Goal: Task Accomplishment & Management: Use online tool/utility

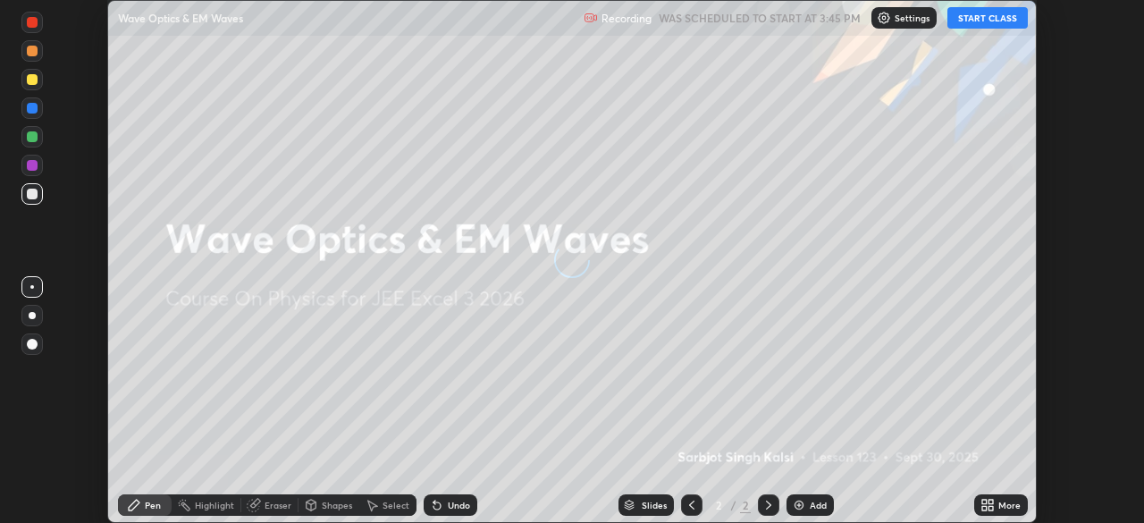
scroll to position [523, 1143]
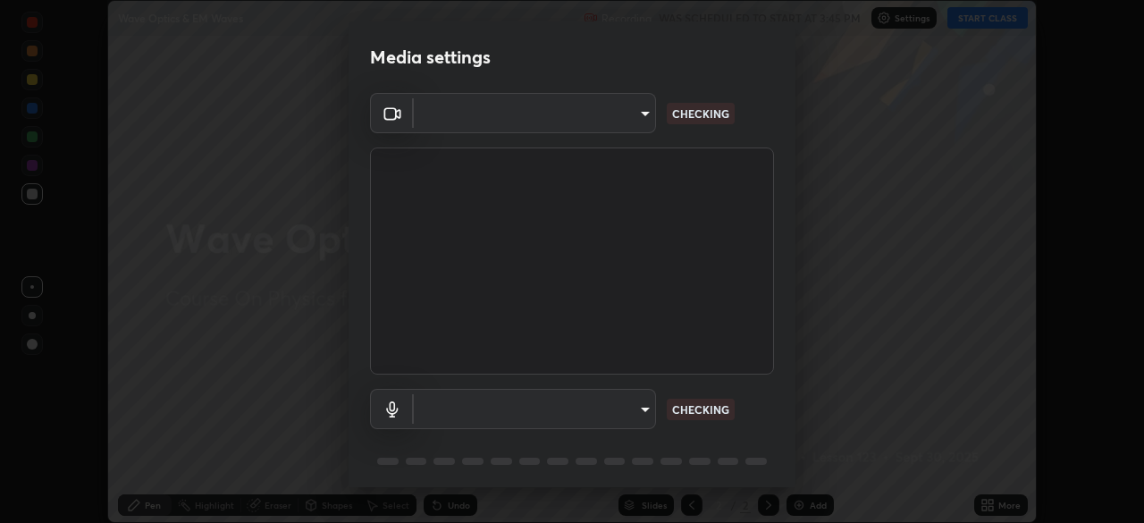
type input "b04d3f4aab0507a607fcb058103082b40897ea5b56942dd6fa8112f95d025699"
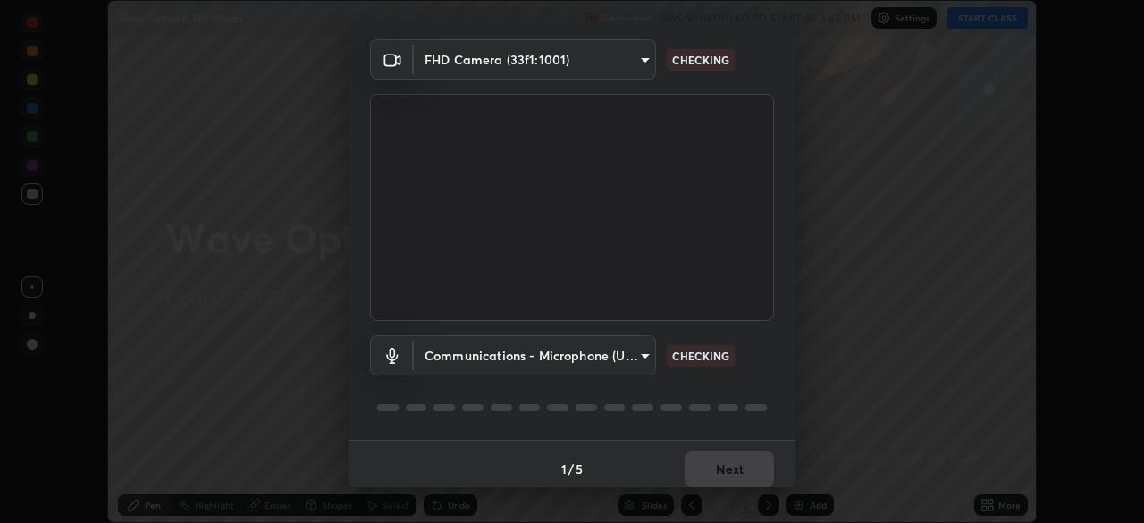
scroll to position [63, 0]
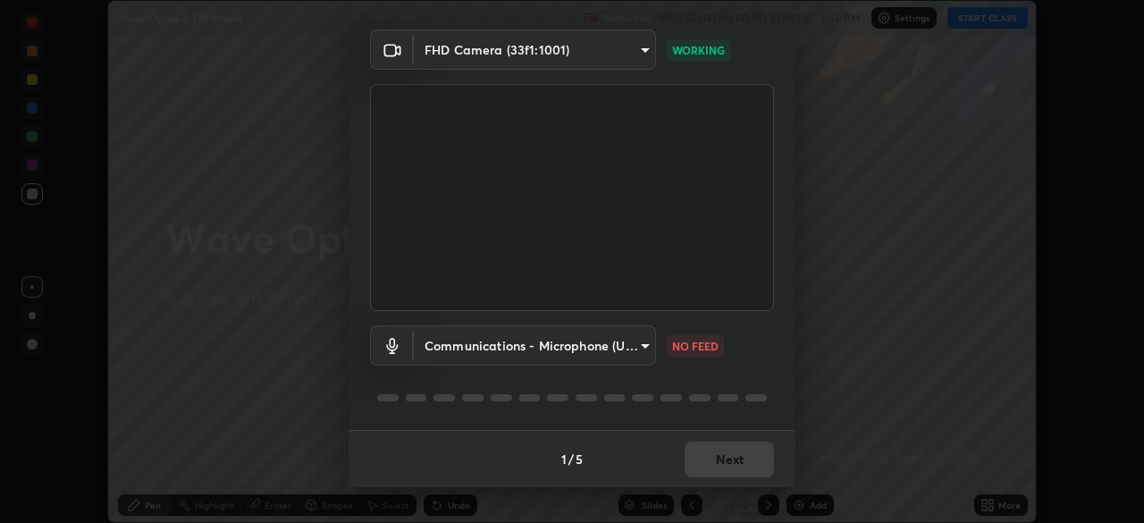
click at [580, 347] on body "Erase all Wave Optics & EM Waves Recording WAS SCHEDULED TO START AT 3:45 PM Se…" at bounding box center [572, 261] width 1144 height 523
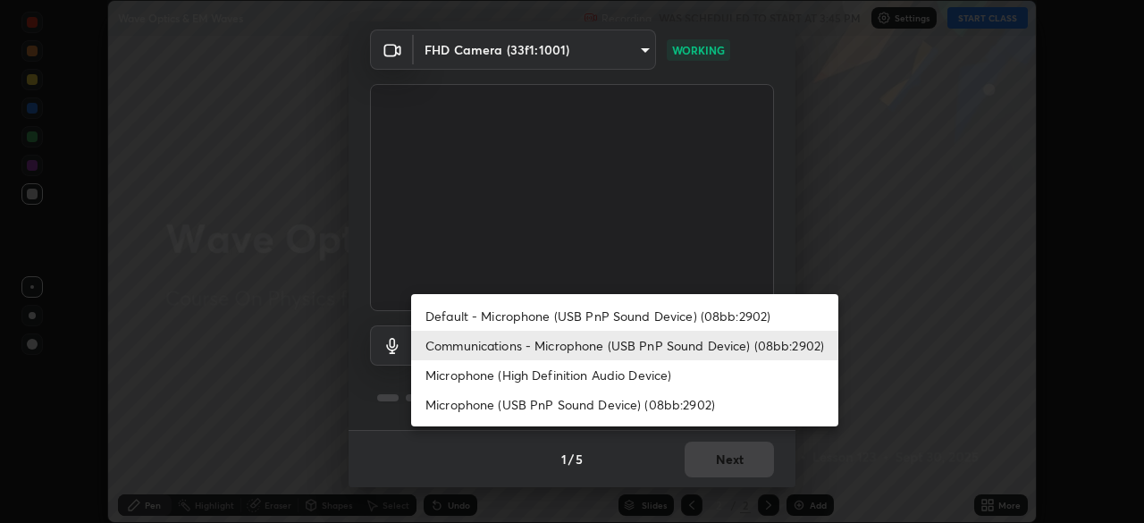
click at [565, 392] on li "Microphone (USB PnP Sound Device) (08bb:2902)" at bounding box center [624, 404] width 427 height 29
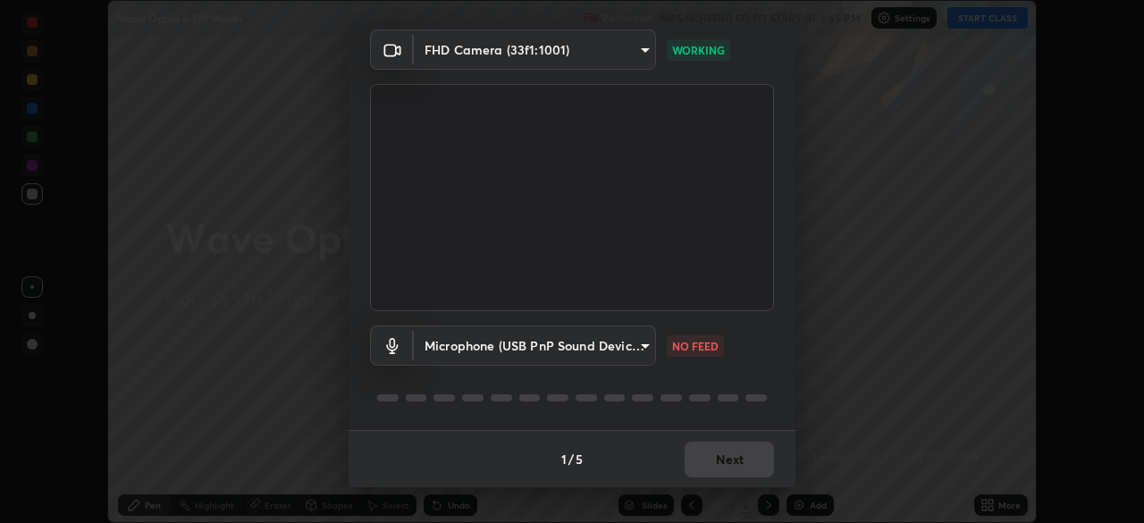
click at [576, 339] on body "Erase all Wave Optics & EM Waves Recording WAS SCHEDULED TO START AT 3:45 PM Se…" at bounding box center [572, 261] width 1144 height 523
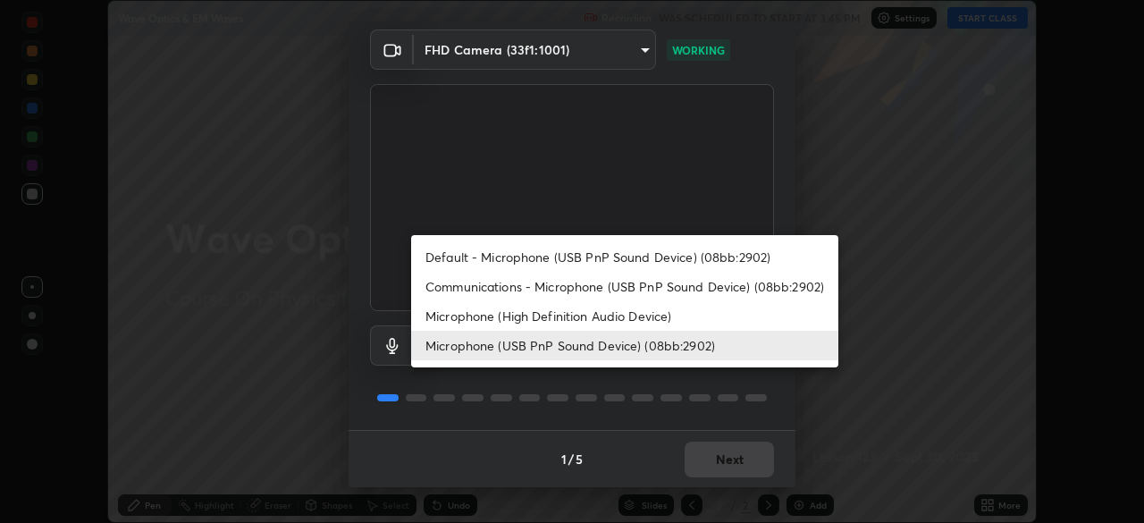
click at [611, 282] on li "Communications - Microphone (USB PnP Sound Device) (08bb:2902)" at bounding box center [624, 286] width 427 height 29
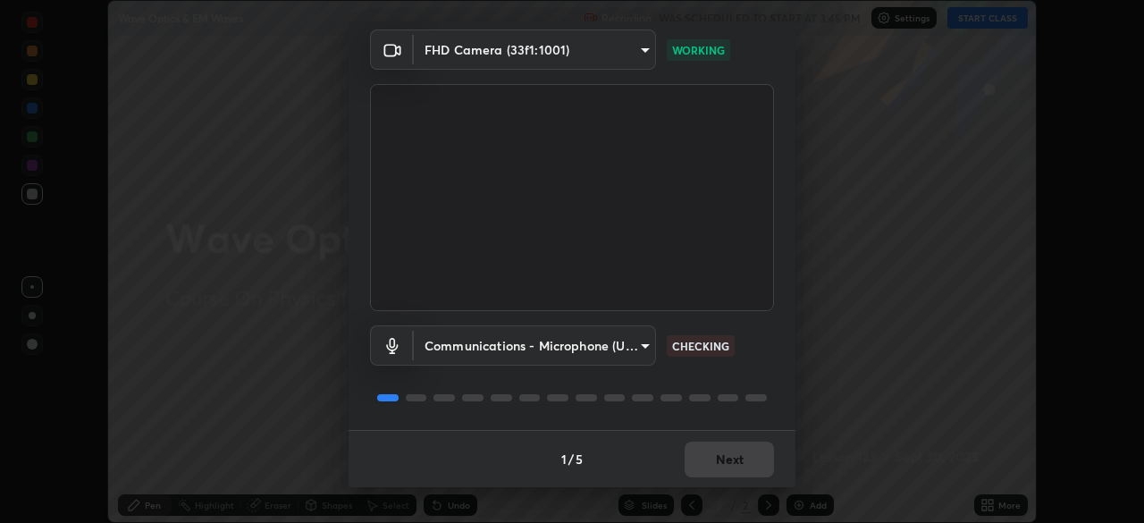
type input "communications"
click at [754, 466] on div "1 / 5 Next" at bounding box center [571, 458] width 447 height 57
click at [751, 460] on div "1 / 5 Next" at bounding box center [571, 458] width 447 height 57
click at [751, 460] on button "Next" at bounding box center [728, 459] width 89 height 36
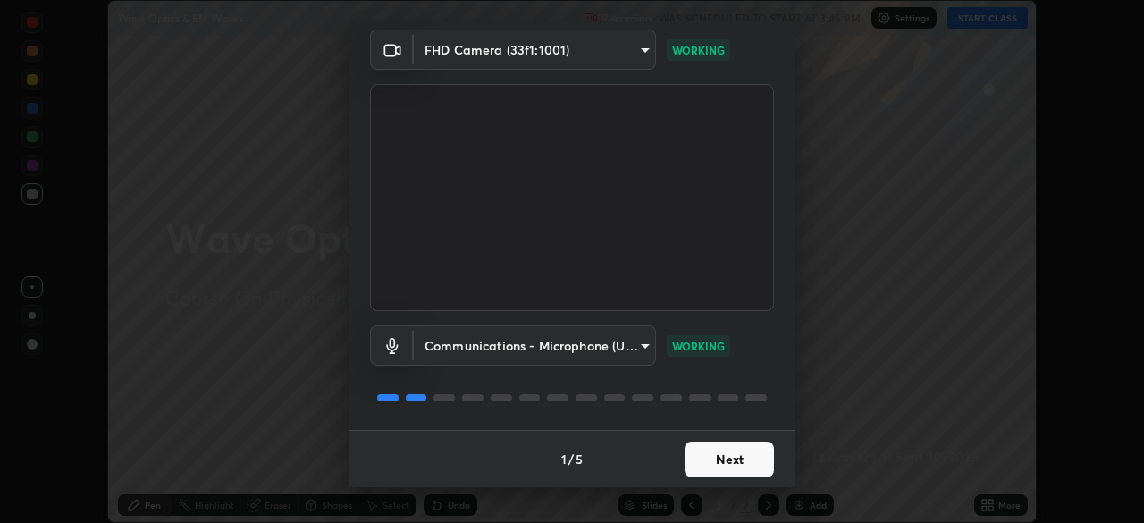
scroll to position [0, 0]
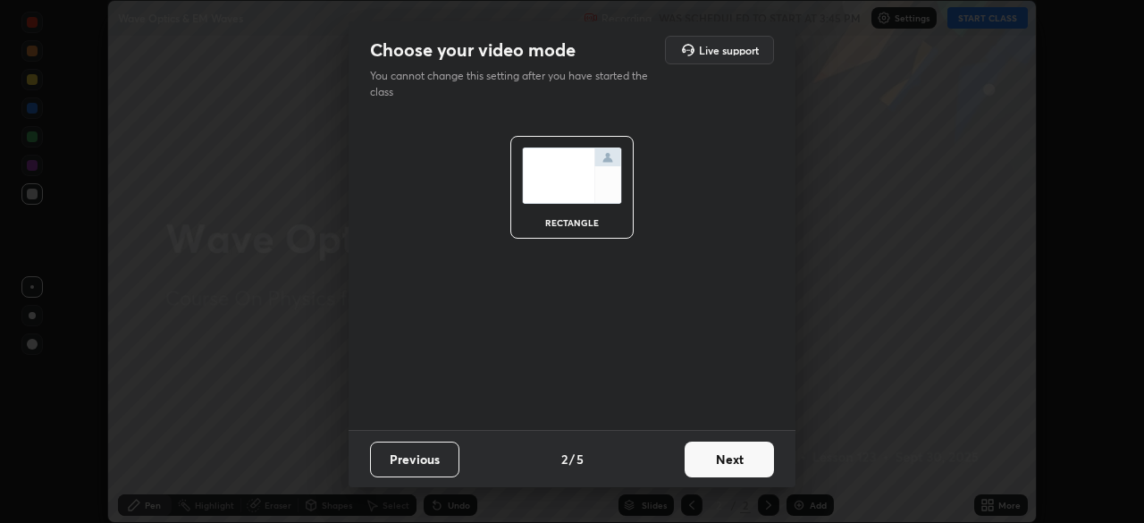
click at [751, 461] on button "Next" at bounding box center [728, 459] width 89 height 36
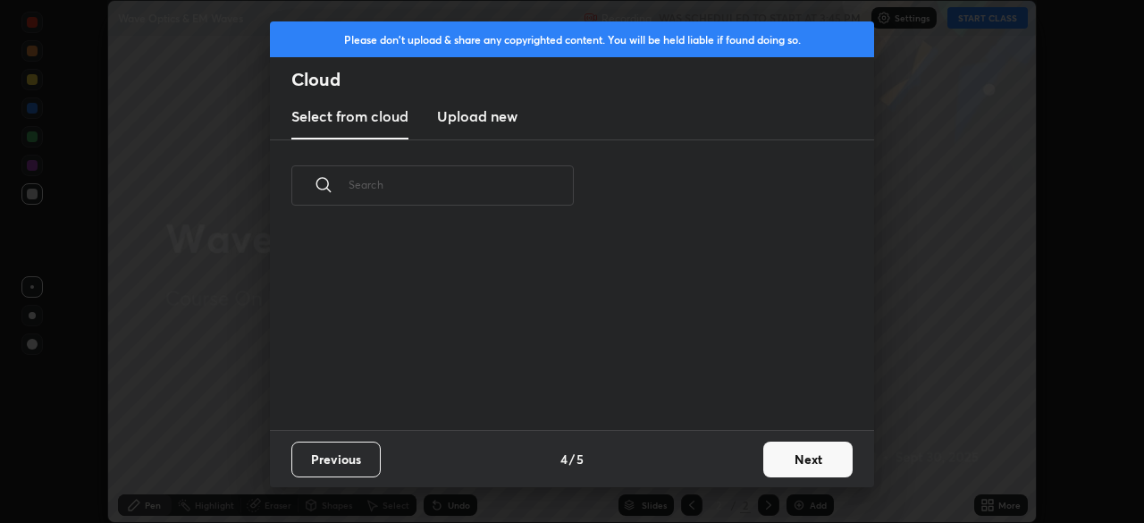
click at [764, 464] on button "Next" at bounding box center [807, 459] width 89 height 36
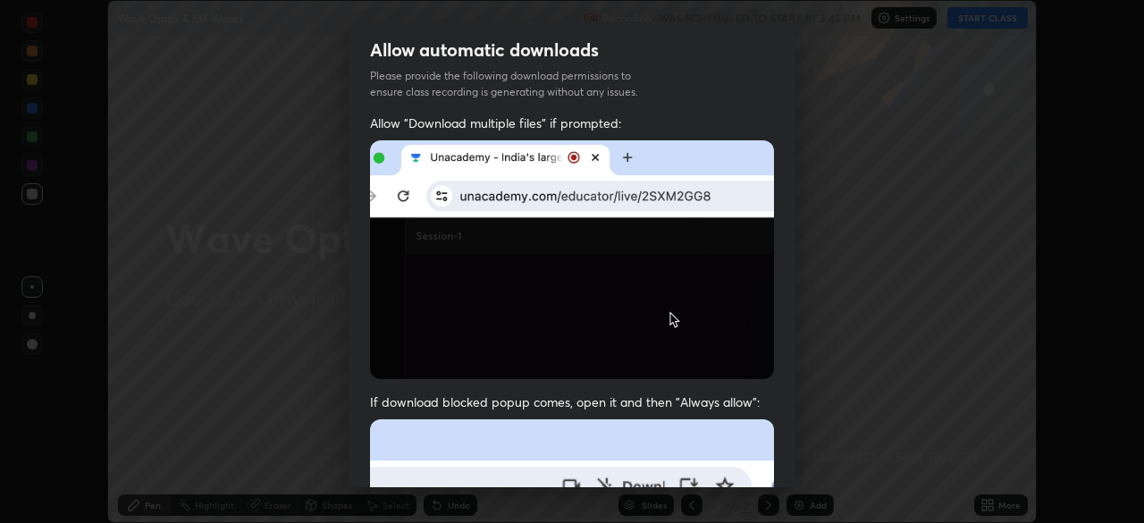
click at [774, 469] on div "Allow "Download multiple files" if prompted: If download blocked popup comes, o…" at bounding box center [571, 490] width 447 height 752
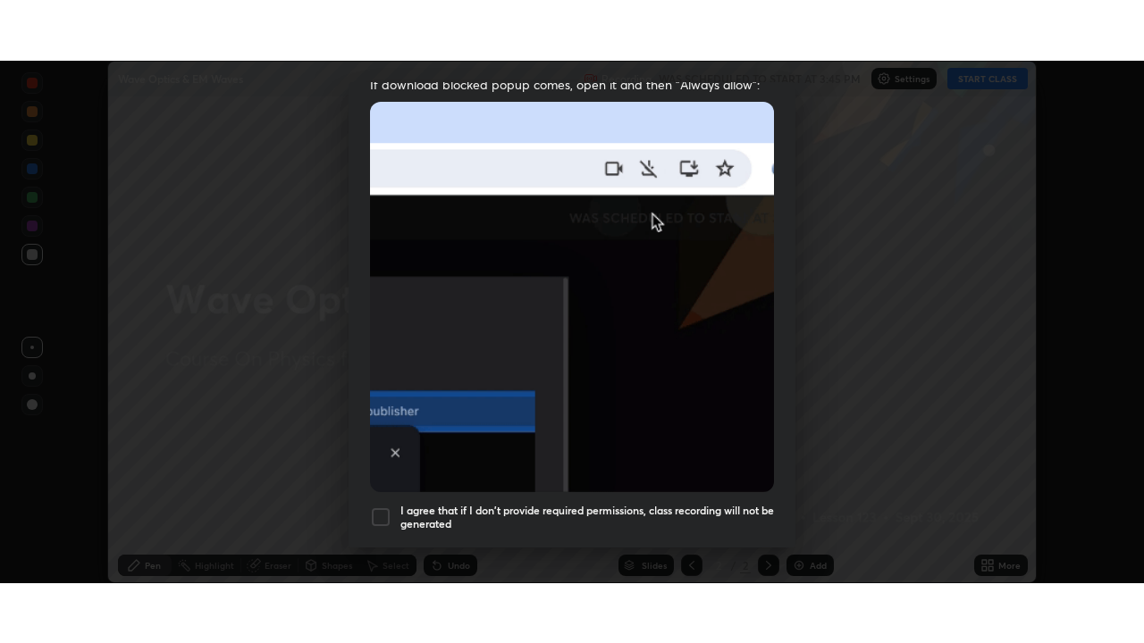
scroll to position [428, 0]
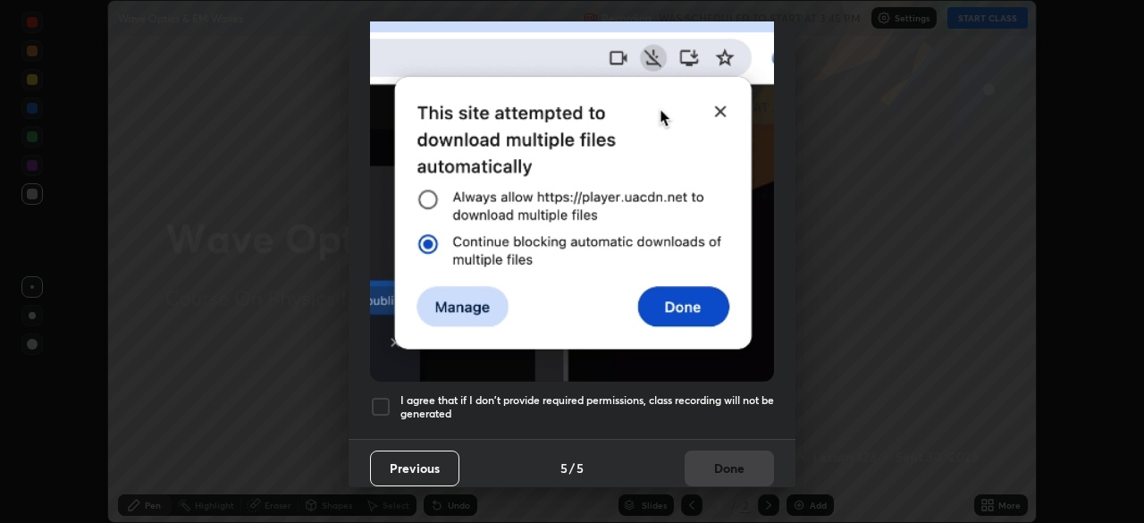
click at [734, 408] on h5 "I agree that if I don't provide required permissions, class recording will not …" at bounding box center [586, 407] width 373 height 28
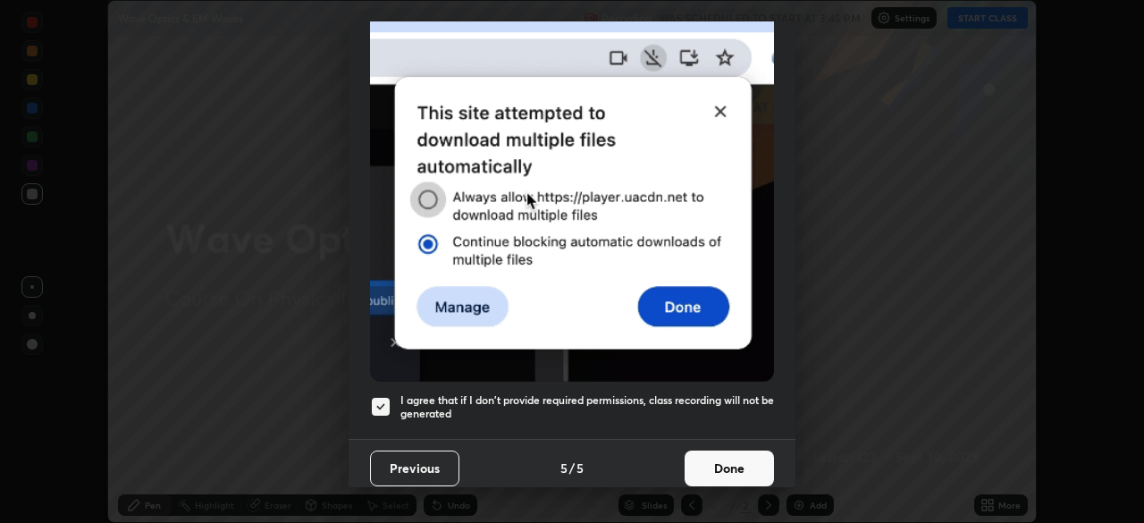
click at [741, 463] on button "Done" at bounding box center [728, 468] width 89 height 36
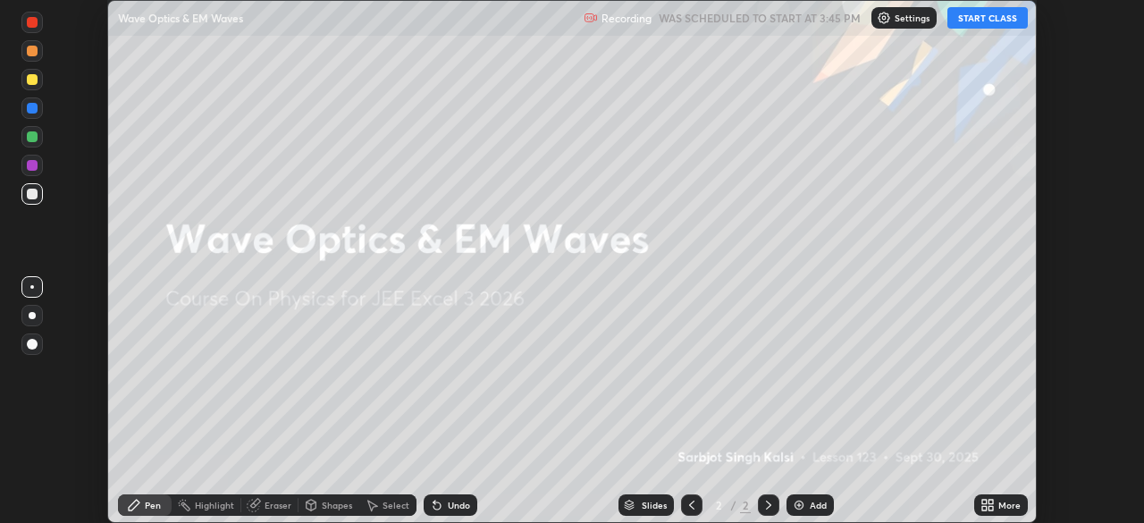
click at [1022, 498] on div "More" at bounding box center [1001, 504] width 54 height 21
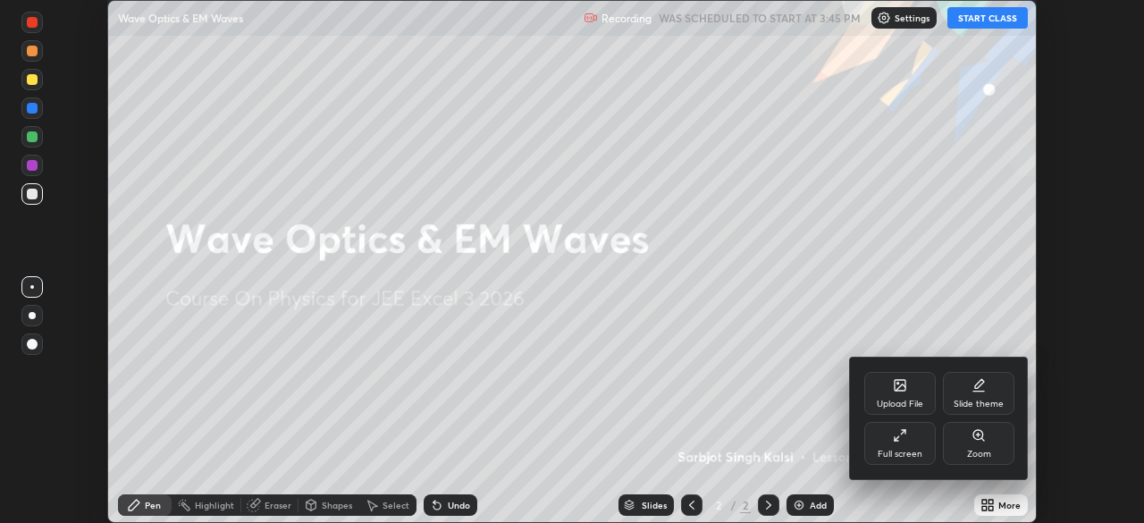
click at [915, 442] on div "Full screen" at bounding box center [899, 443] width 71 height 43
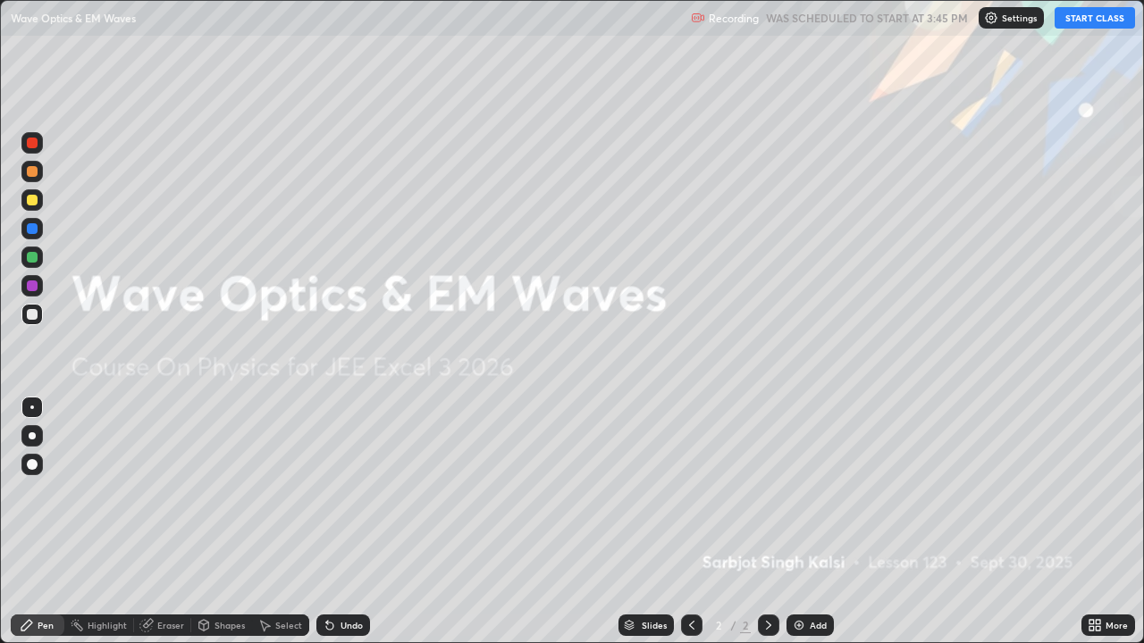
scroll to position [643, 1144]
click at [1091, 24] on button "START CLASS" at bounding box center [1094, 17] width 80 height 21
click at [817, 522] on div "Add" at bounding box center [818, 625] width 17 height 9
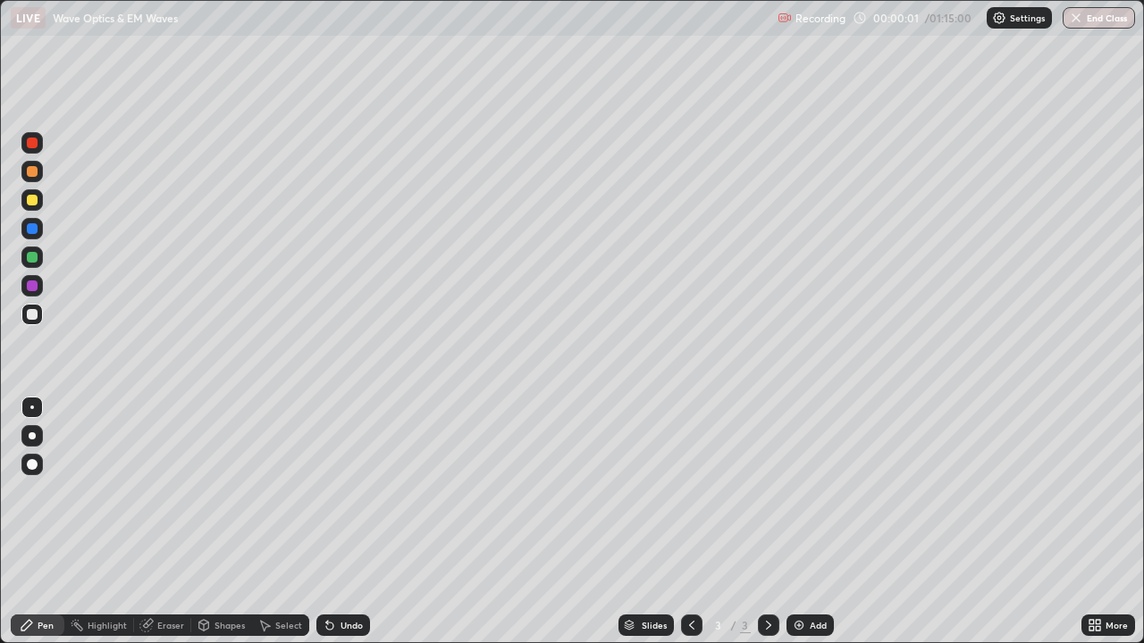
click at [35, 201] on div at bounding box center [32, 200] width 11 height 11
click at [32, 436] on div at bounding box center [32, 435] width 7 height 7
click at [40, 318] on div at bounding box center [31, 314] width 21 height 21
click at [32, 407] on div at bounding box center [32, 408] width 4 height 4
click at [170, 522] on div "Eraser" at bounding box center [162, 625] width 57 height 21
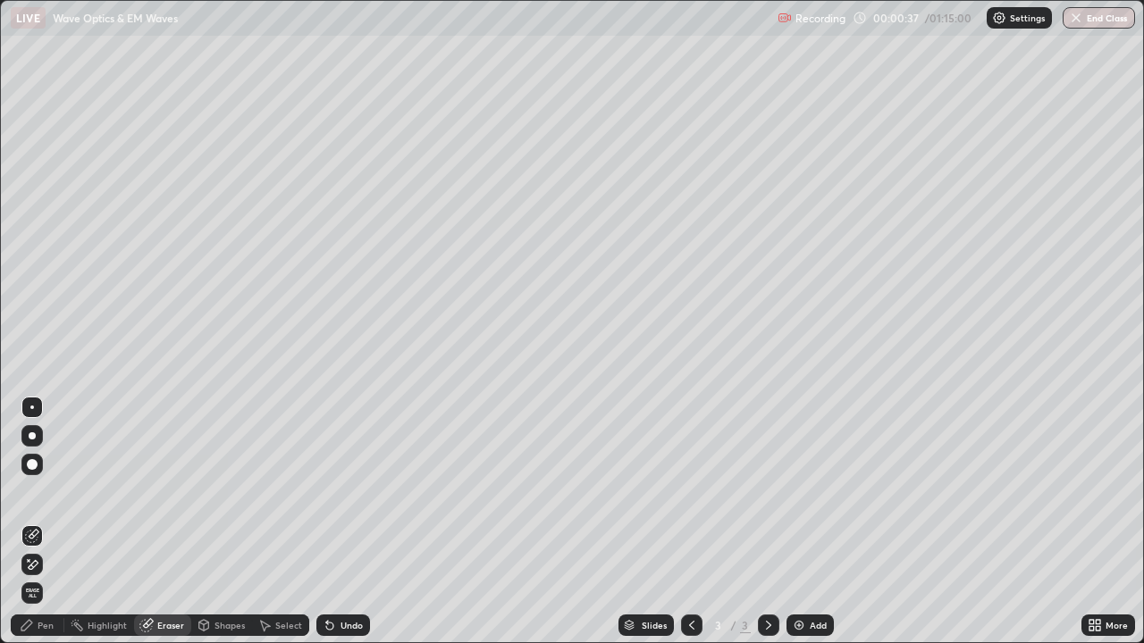
click at [37, 522] on div "Pen" at bounding box center [38, 625] width 54 height 21
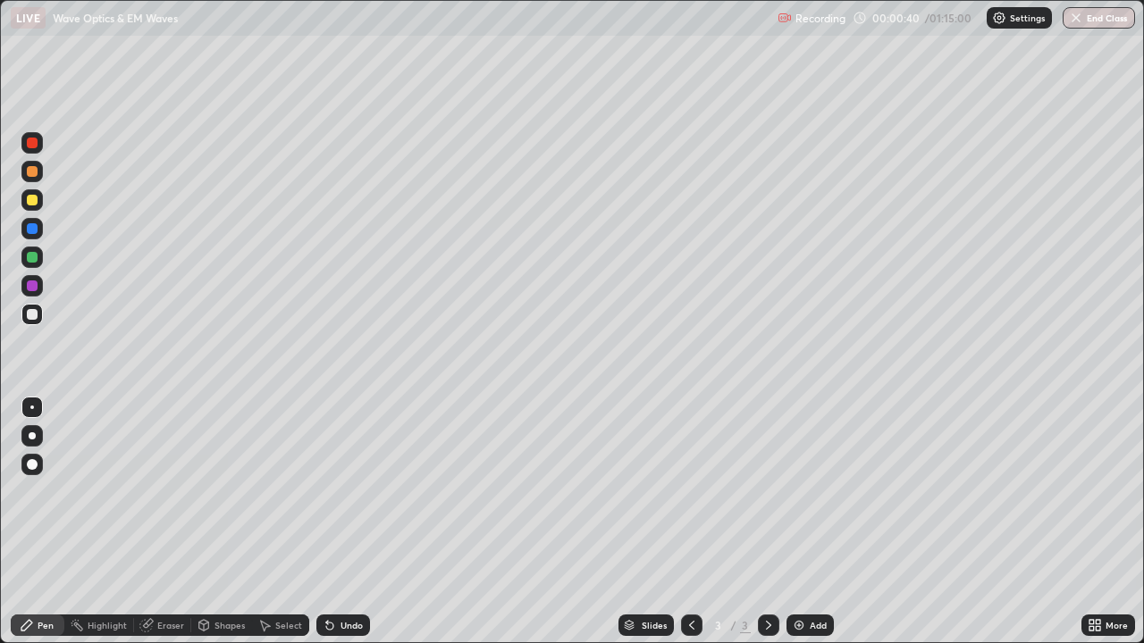
click at [33, 292] on div at bounding box center [31, 285] width 21 height 21
click at [31, 200] on div at bounding box center [32, 200] width 11 height 11
click at [37, 231] on div at bounding box center [32, 228] width 11 height 11
click at [34, 315] on div at bounding box center [32, 314] width 11 height 11
click at [338, 522] on div "Undo" at bounding box center [339, 626] width 61 height 36
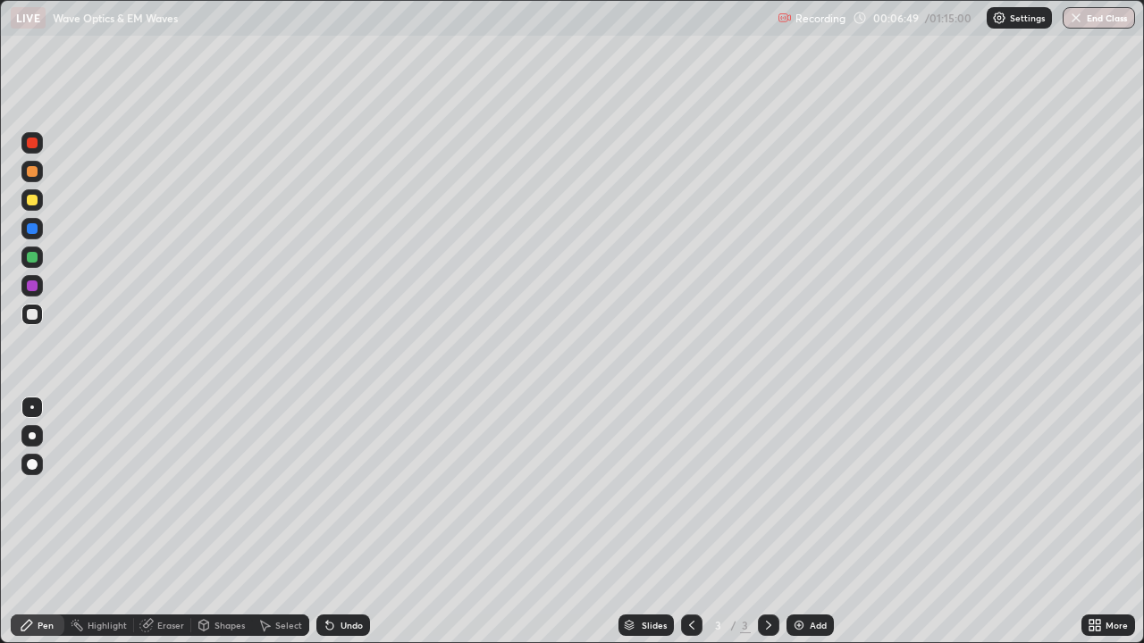
click at [810, 522] on div "Add" at bounding box center [818, 625] width 17 height 9
click at [38, 197] on div at bounding box center [31, 199] width 21 height 21
click at [32, 436] on div at bounding box center [32, 435] width 7 height 7
click at [364, 522] on div "Undo" at bounding box center [343, 625] width 54 height 21
click at [365, 522] on div "Undo" at bounding box center [343, 625] width 54 height 21
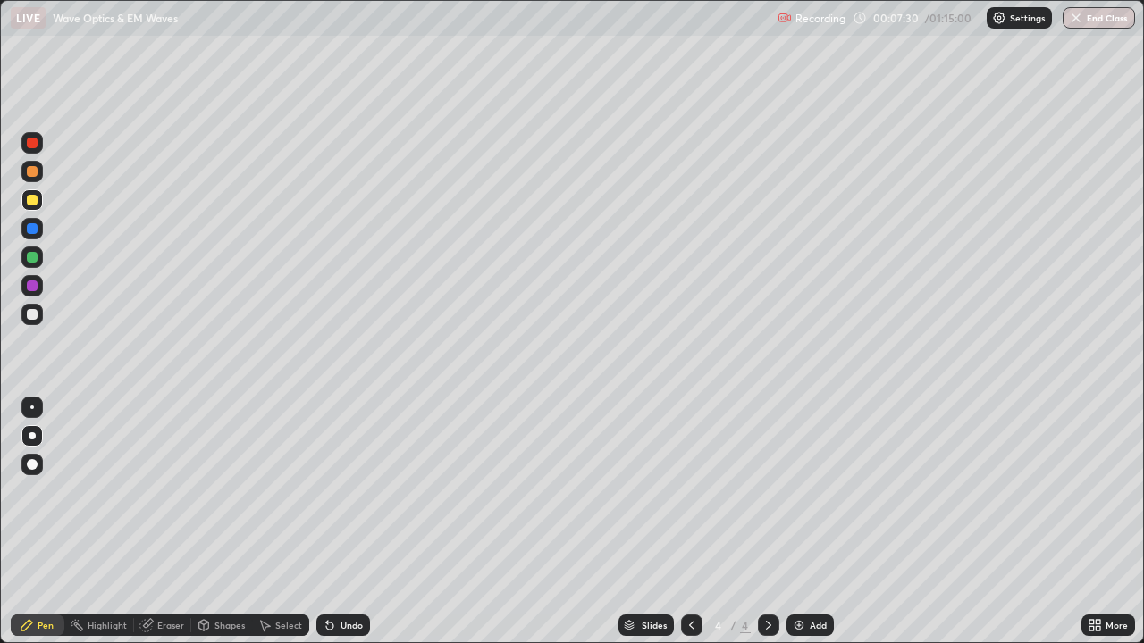
click at [29, 319] on div at bounding box center [32, 314] width 11 height 11
click at [32, 416] on div at bounding box center [31, 407] width 21 height 21
click at [33, 296] on div at bounding box center [31, 285] width 21 height 21
click at [30, 198] on div at bounding box center [32, 200] width 11 height 11
click at [35, 318] on div at bounding box center [32, 314] width 11 height 11
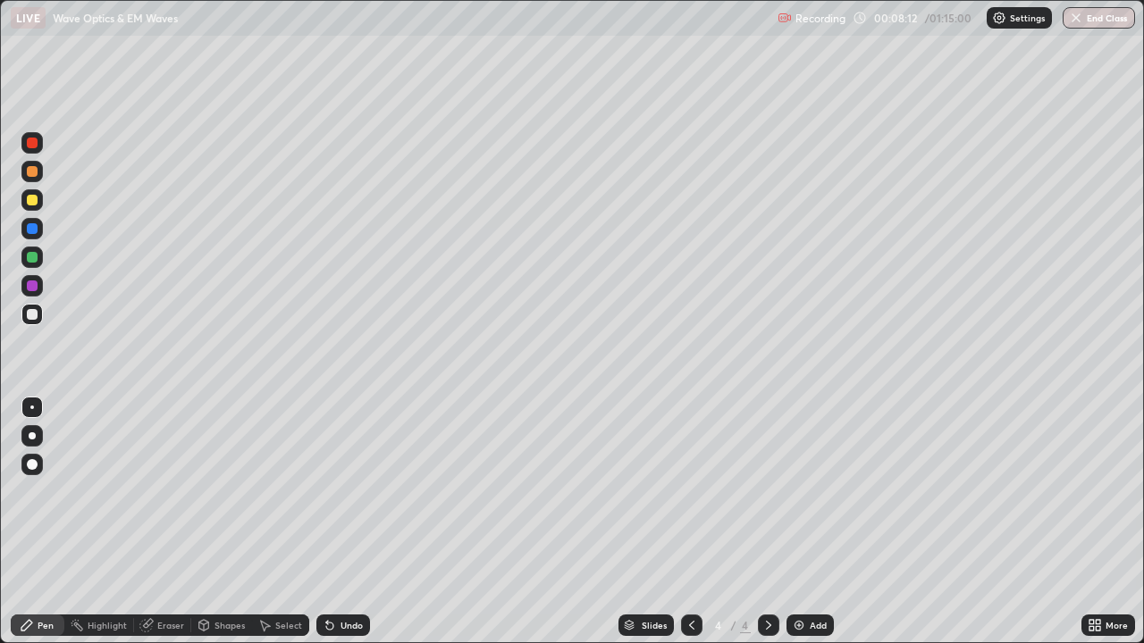
click at [40, 173] on div at bounding box center [31, 171] width 21 height 21
click at [41, 317] on div at bounding box center [31, 314] width 21 height 21
click at [346, 522] on div "Undo" at bounding box center [351, 625] width 22 height 9
click at [355, 522] on div "Undo" at bounding box center [343, 625] width 54 height 21
click at [32, 258] on div at bounding box center [32, 257] width 11 height 11
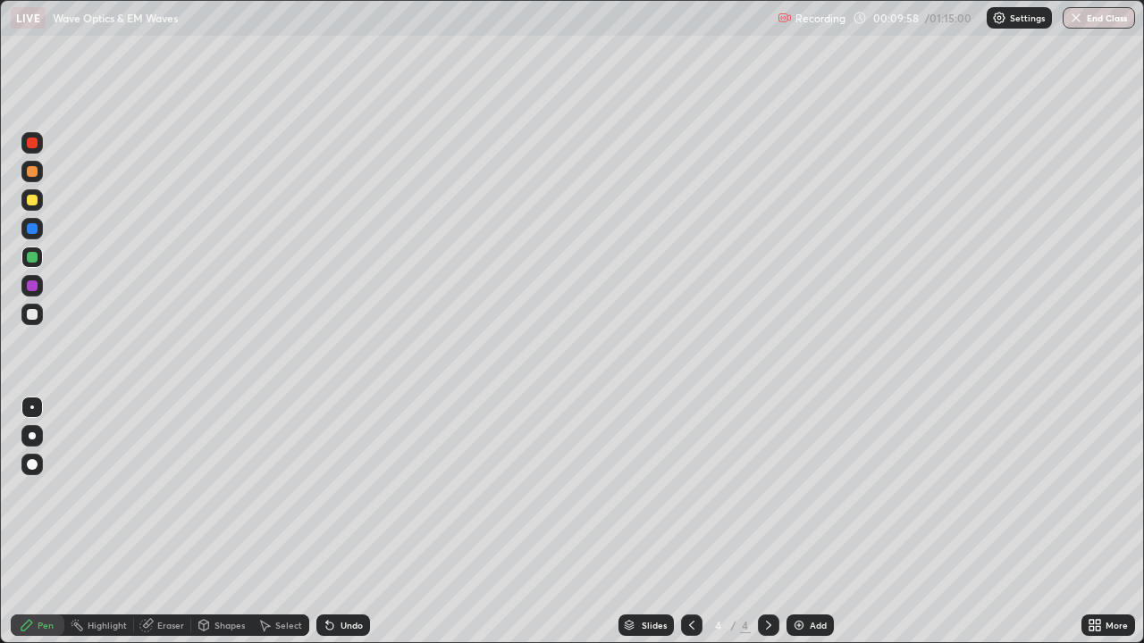
click at [36, 317] on div at bounding box center [32, 314] width 11 height 11
click at [340, 522] on div "Undo" at bounding box center [351, 625] width 22 height 9
click at [33, 201] on div at bounding box center [32, 200] width 11 height 11
click at [327, 522] on icon at bounding box center [329, 626] width 7 height 7
click at [32, 172] on div at bounding box center [32, 171] width 11 height 11
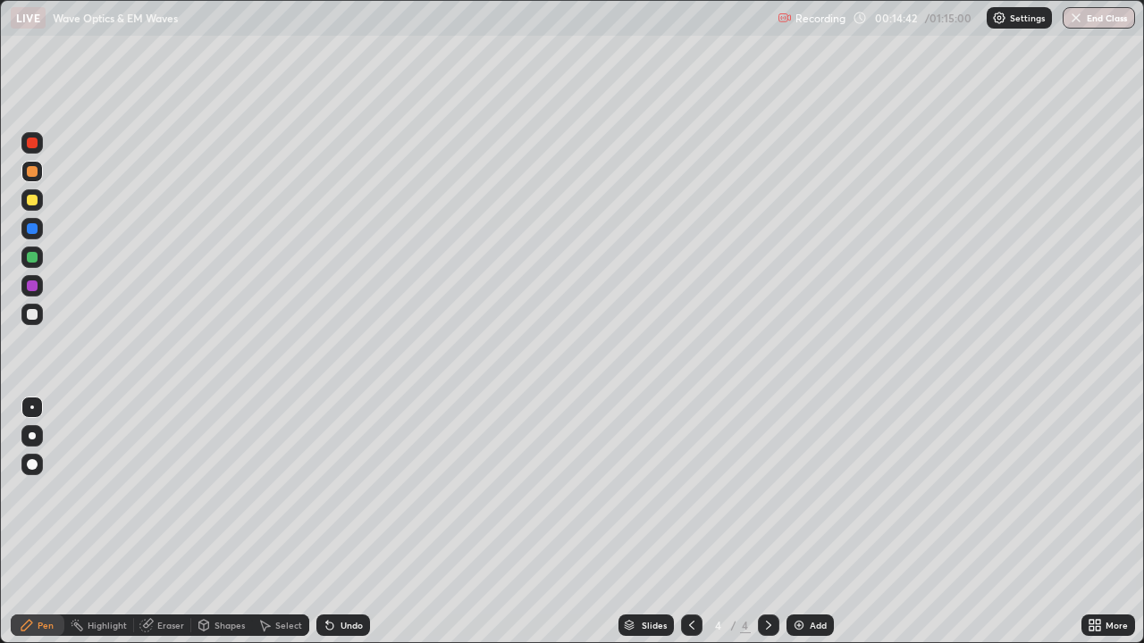
click at [39, 311] on div at bounding box center [31, 314] width 21 height 21
click at [805, 522] on div "Add" at bounding box center [809, 625] width 47 height 21
click at [39, 313] on div at bounding box center [31, 314] width 21 height 21
click at [40, 258] on div at bounding box center [31, 257] width 21 height 21
click at [33, 315] on div at bounding box center [32, 314] width 11 height 11
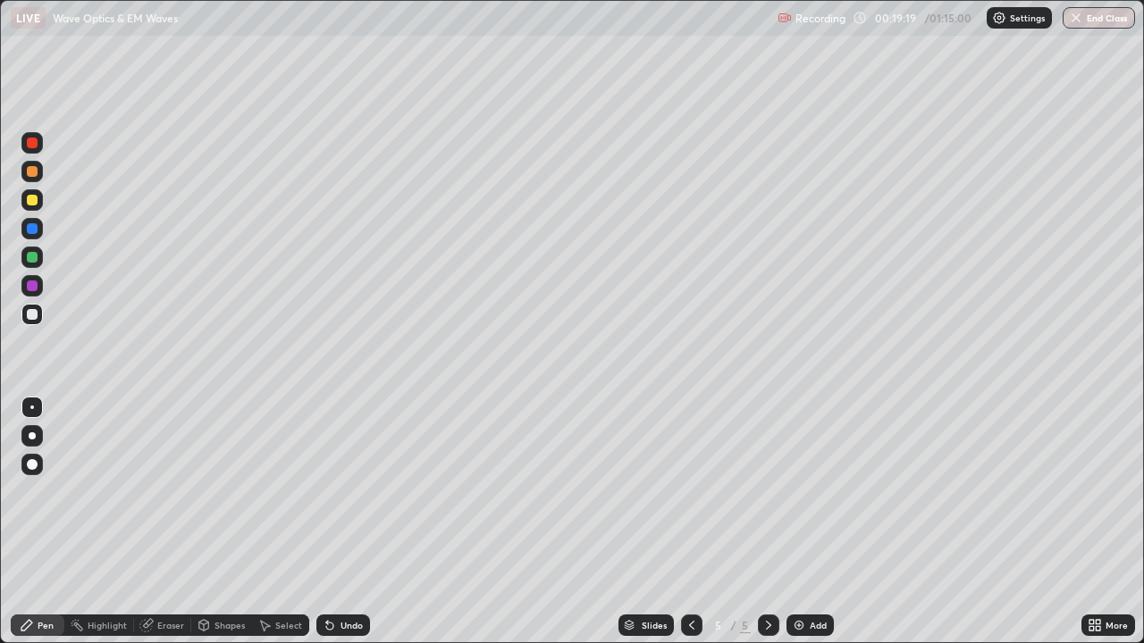
click at [36, 260] on div at bounding box center [32, 257] width 11 height 11
click at [31, 316] on div at bounding box center [32, 314] width 11 height 11
click at [26, 192] on div at bounding box center [31, 199] width 21 height 21
click at [39, 258] on div at bounding box center [31, 257] width 21 height 21
click at [29, 163] on div at bounding box center [31, 171] width 21 height 21
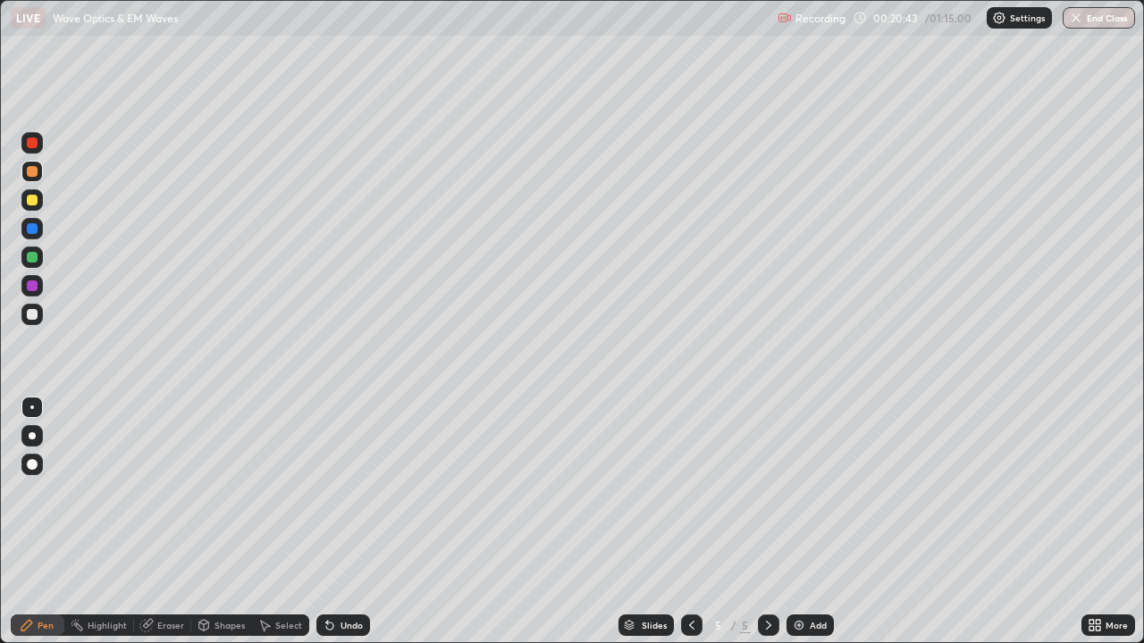
click at [40, 288] on div at bounding box center [31, 285] width 21 height 21
click at [33, 315] on div at bounding box center [32, 314] width 11 height 11
click at [326, 522] on icon at bounding box center [329, 626] width 7 height 7
click at [327, 522] on icon at bounding box center [329, 626] width 7 height 7
click at [810, 522] on div "Add" at bounding box center [818, 625] width 17 height 9
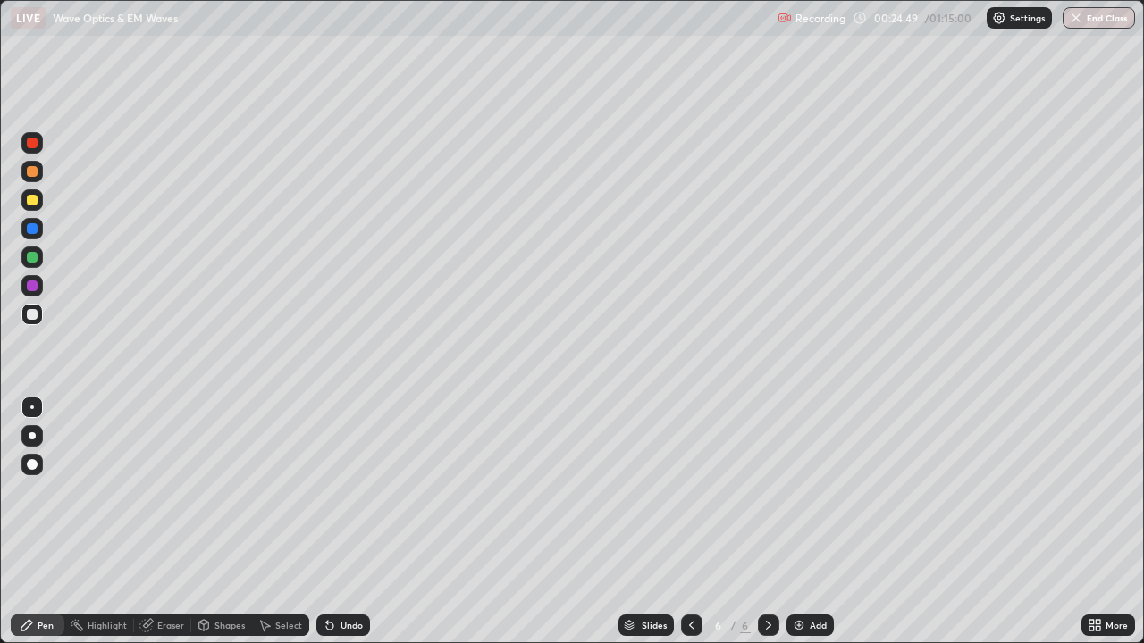
click at [795, 522] on img at bounding box center [799, 625] width 14 height 14
click at [32, 204] on div at bounding box center [32, 200] width 11 height 11
click at [34, 312] on div at bounding box center [32, 314] width 11 height 11
click at [36, 205] on div at bounding box center [31, 199] width 21 height 21
click at [35, 322] on div at bounding box center [31, 314] width 21 height 21
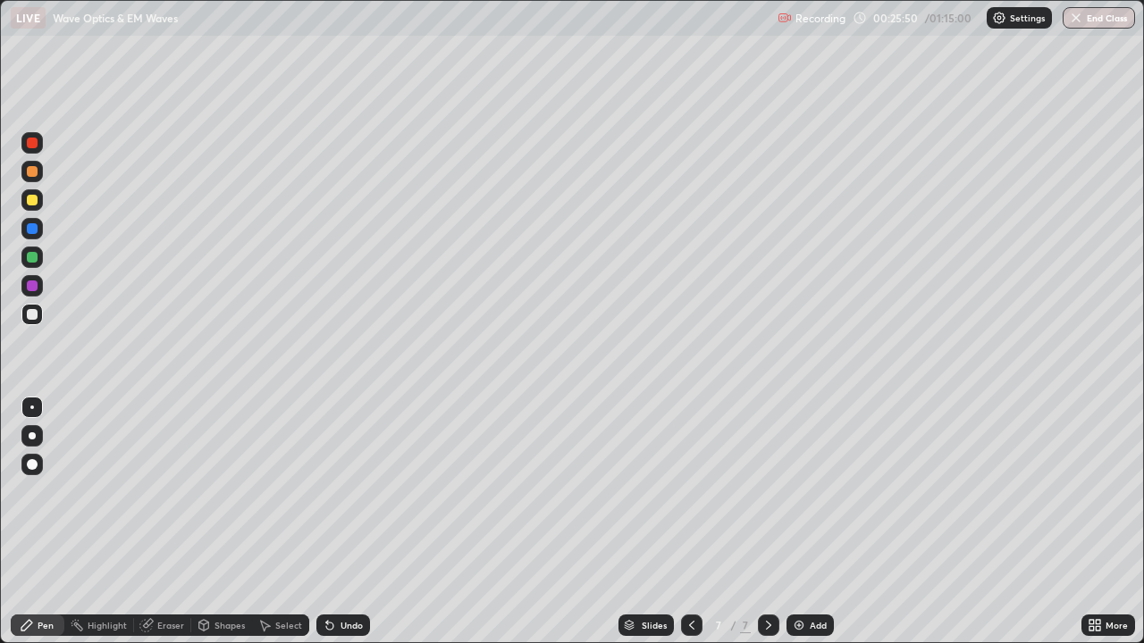
click at [40, 315] on div at bounding box center [31, 314] width 21 height 21
click at [356, 522] on div "Undo" at bounding box center [343, 625] width 54 height 21
click at [30, 289] on div at bounding box center [32, 286] width 11 height 11
click at [28, 322] on div at bounding box center [31, 314] width 21 height 21
click at [346, 522] on div "Undo" at bounding box center [343, 625] width 54 height 21
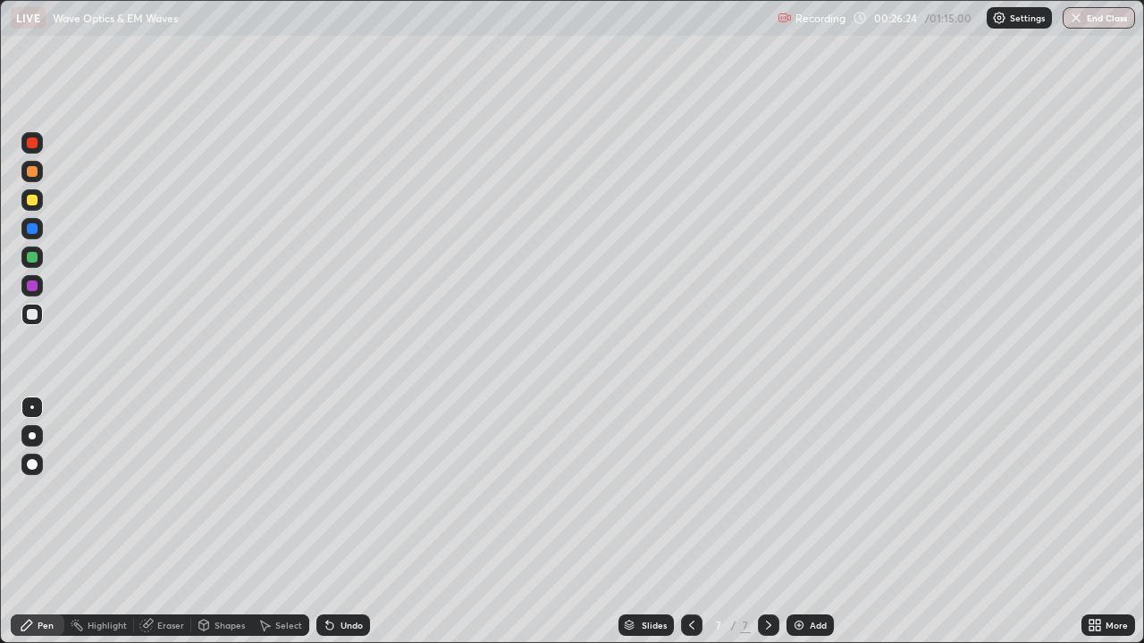
click at [353, 522] on div "Undo" at bounding box center [343, 625] width 54 height 21
click at [33, 208] on div at bounding box center [31, 199] width 21 height 21
click at [30, 257] on div at bounding box center [32, 257] width 11 height 11
click at [41, 315] on div at bounding box center [31, 314] width 21 height 21
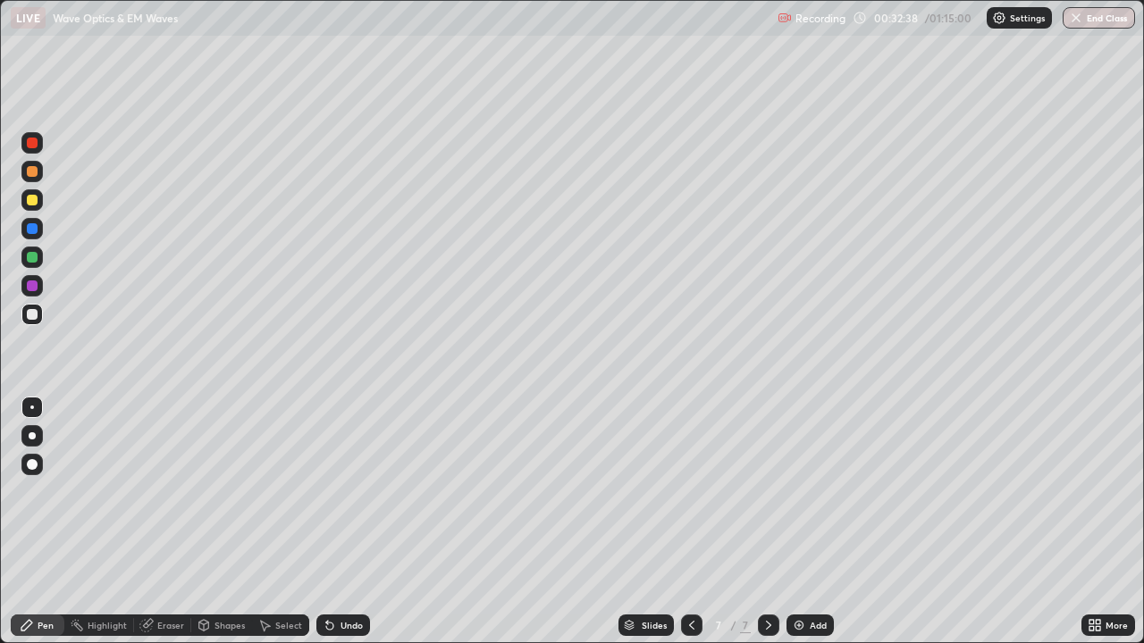
click at [814, 522] on div "Add" at bounding box center [809, 625] width 47 height 21
click at [38, 201] on div at bounding box center [31, 199] width 21 height 21
click at [31, 313] on div at bounding box center [32, 314] width 11 height 11
click at [32, 287] on div at bounding box center [32, 286] width 11 height 11
click at [36, 202] on div at bounding box center [32, 200] width 11 height 11
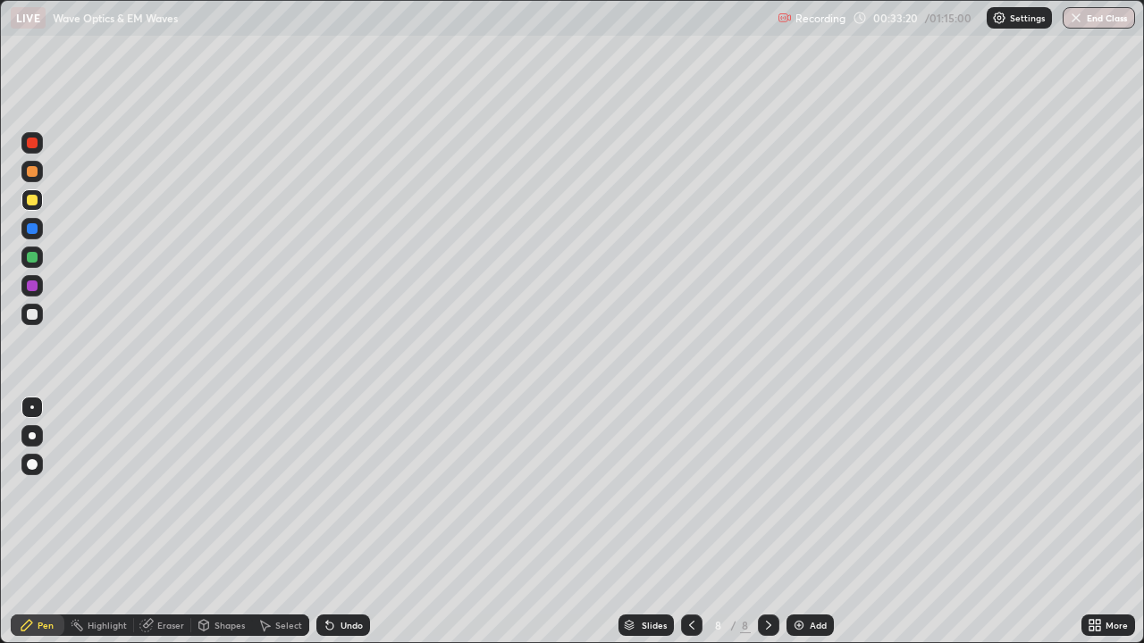
click at [176, 522] on div "Eraser" at bounding box center [162, 625] width 57 height 21
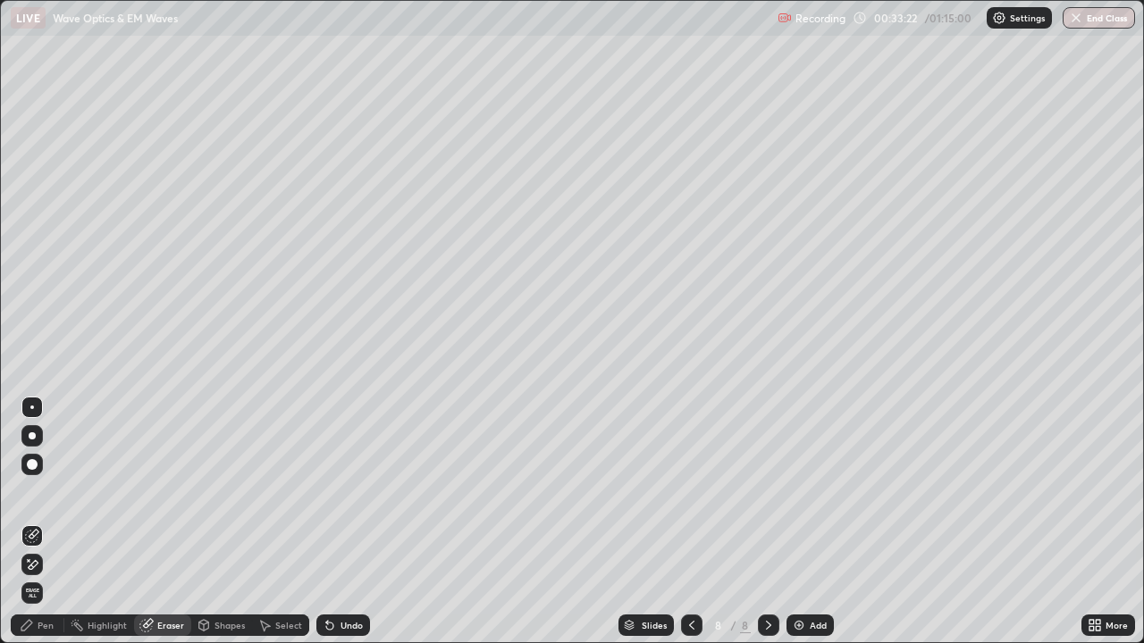
click at [40, 522] on div "Pen" at bounding box center [46, 625] width 16 height 9
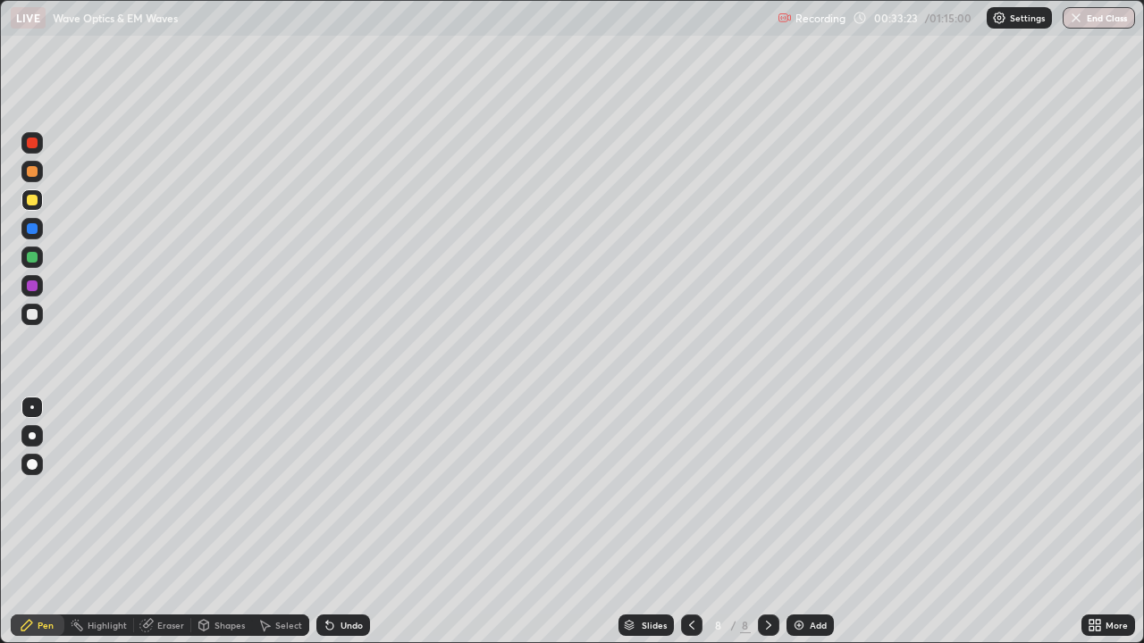
click at [29, 323] on div at bounding box center [31, 314] width 21 height 21
click at [33, 197] on div at bounding box center [32, 200] width 11 height 11
click at [36, 201] on div at bounding box center [32, 200] width 11 height 11
click at [36, 285] on div at bounding box center [32, 286] width 11 height 11
click at [33, 256] on div at bounding box center [32, 257] width 11 height 11
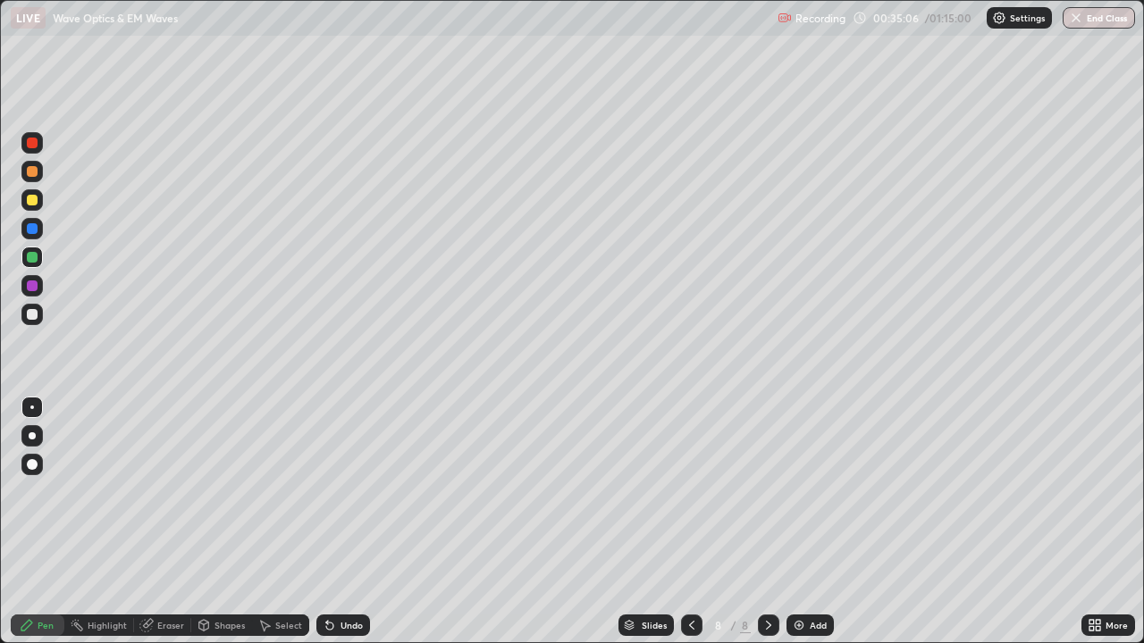
click at [33, 321] on div at bounding box center [31, 314] width 21 height 21
click at [31, 258] on div at bounding box center [32, 257] width 11 height 11
click at [30, 232] on div at bounding box center [32, 228] width 11 height 11
click at [33, 257] on div at bounding box center [32, 257] width 11 height 11
click at [39, 283] on div at bounding box center [31, 285] width 21 height 21
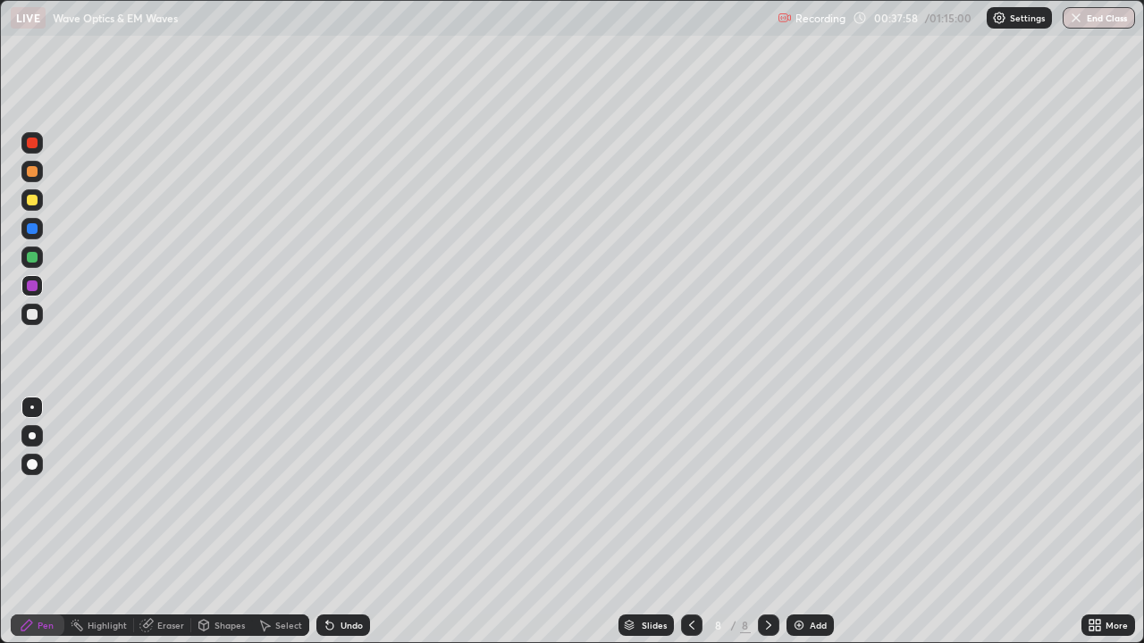
click at [35, 198] on div at bounding box center [32, 200] width 11 height 11
click at [279, 522] on div "Select" at bounding box center [288, 625] width 27 height 9
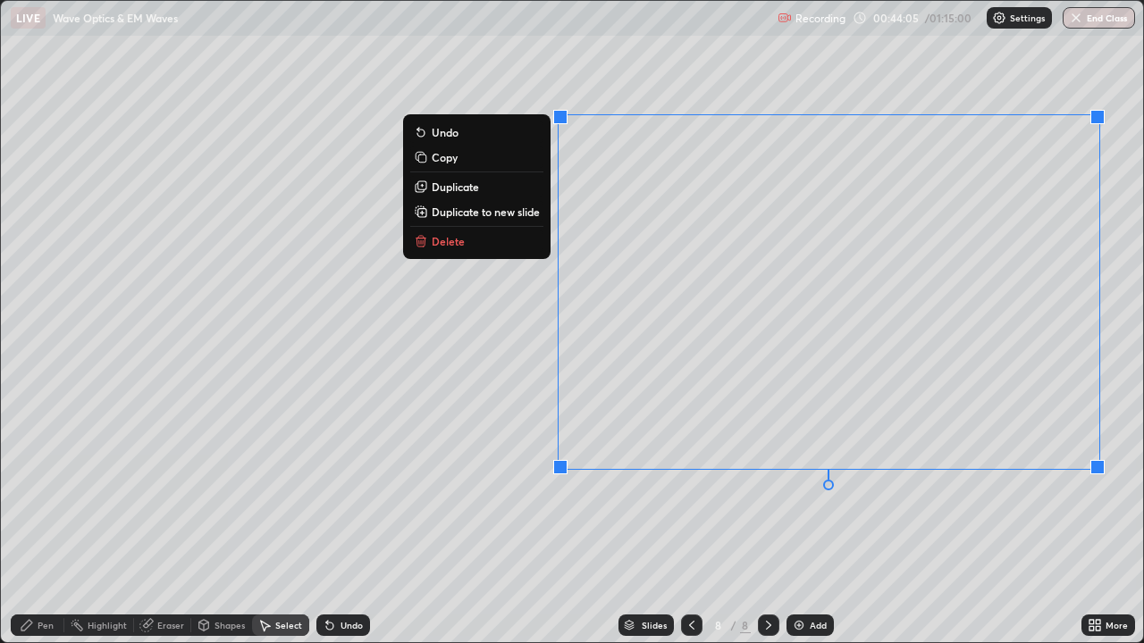
click at [521, 214] on p "Duplicate to new slide" at bounding box center [486, 212] width 108 height 14
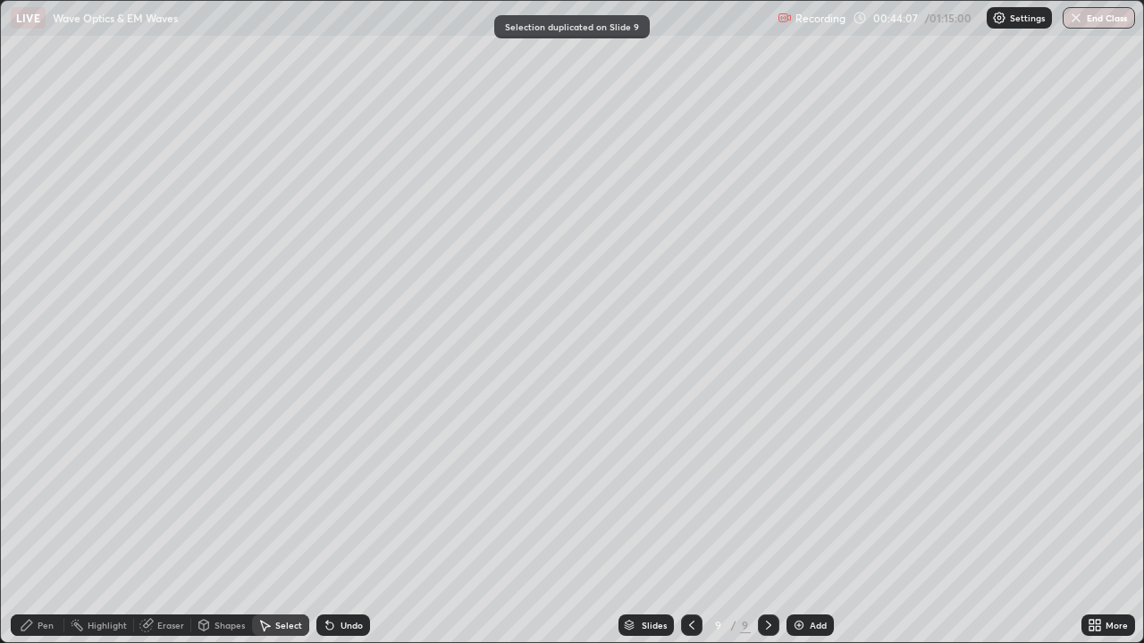
click at [180, 522] on div "Eraser" at bounding box center [170, 625] width 27 height 9
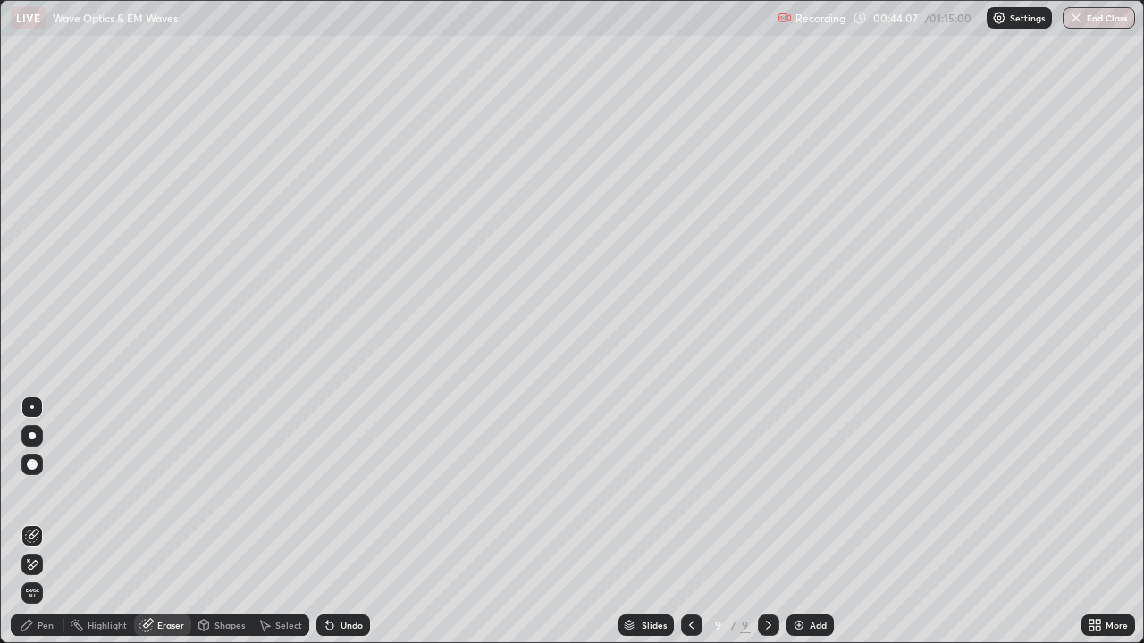
click at [42, 522] on div at bounding box center [31, 564] width 21 height 21
click at [34, 522] on div "Pen" at bounding box center [38, 625] width 54 height 21
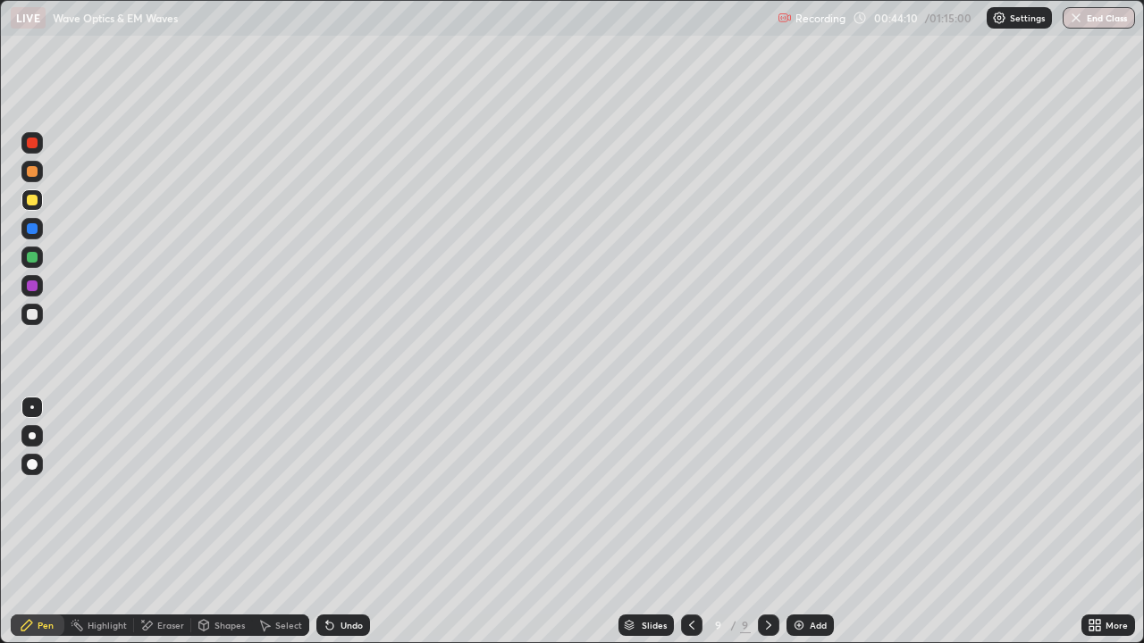
click at [32, 315] on div at bounding box center [32, 314] width 11 height 11
click at [32, 436] on div at bounding box center [32, 435] width 7 height 7
click at [32, 315] on div at bounding box center [32, 314] width 11 height 11
click at [345, 522] on div "Undo" at bounding box center [343, 625] width 54 height 21
click at [347, 522] on div "Undo" at bounding box center [351, 625] width 22 height 9
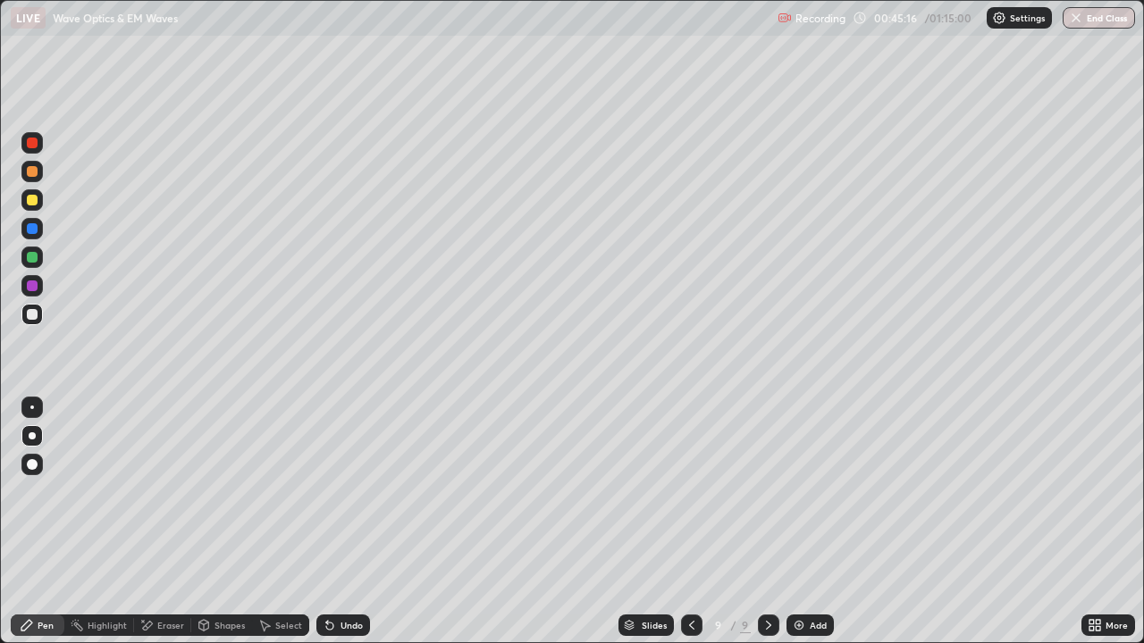
click at [215, 522] on div "Shapes" at bounding box center [229, 625] width 30 height 9
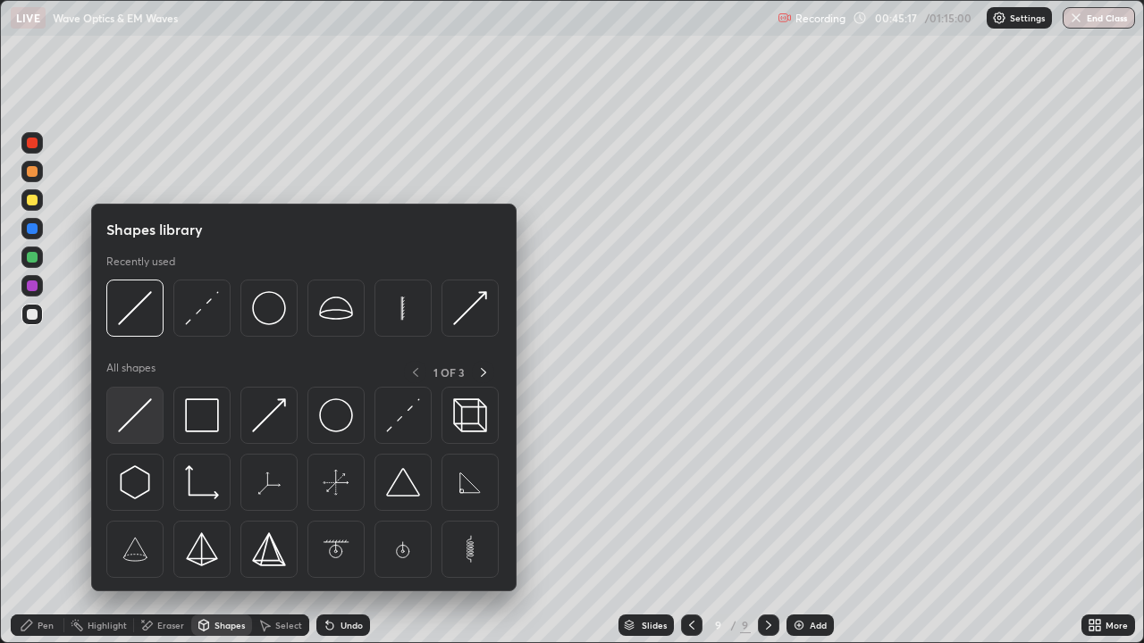
click at [143, 409] on img at bounding box center [135, 415] width 34 height 34
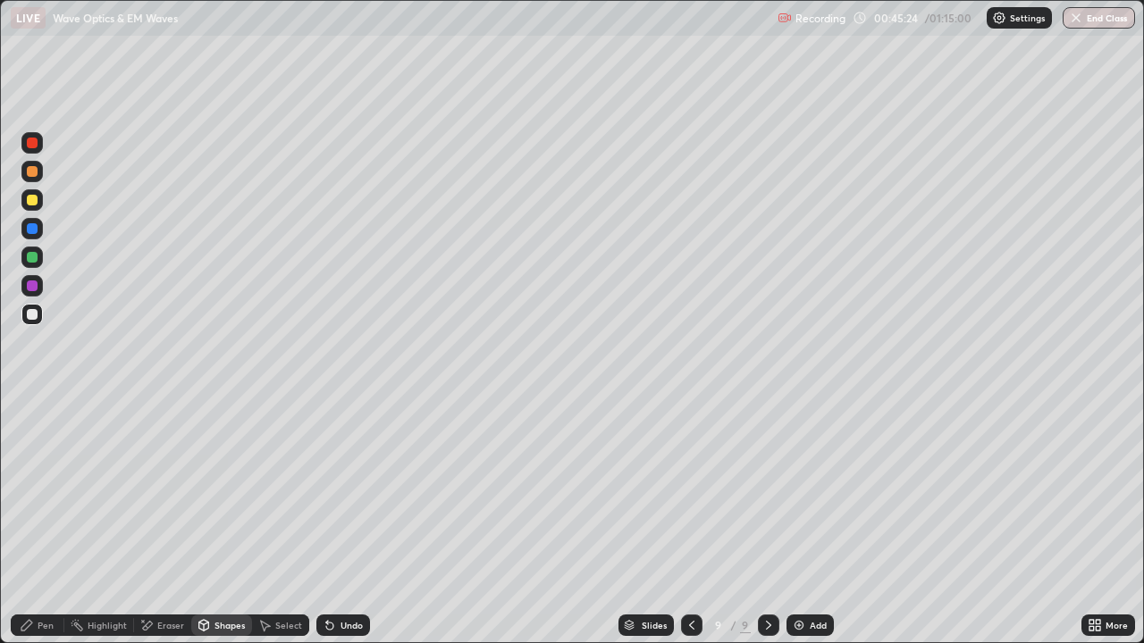
click at [33, 522] on div "Pen" at bounding box center [38, 625] width 54 height 21
click at [32, 195] on div at bounding box center [32, 200] width 11 height 11
click at [31, 407] on div at bounding box center [32, 408] width 4 height 4
click at [210, 522] on div "Shapes" at bounding box center [221, 625] width 61 height 21
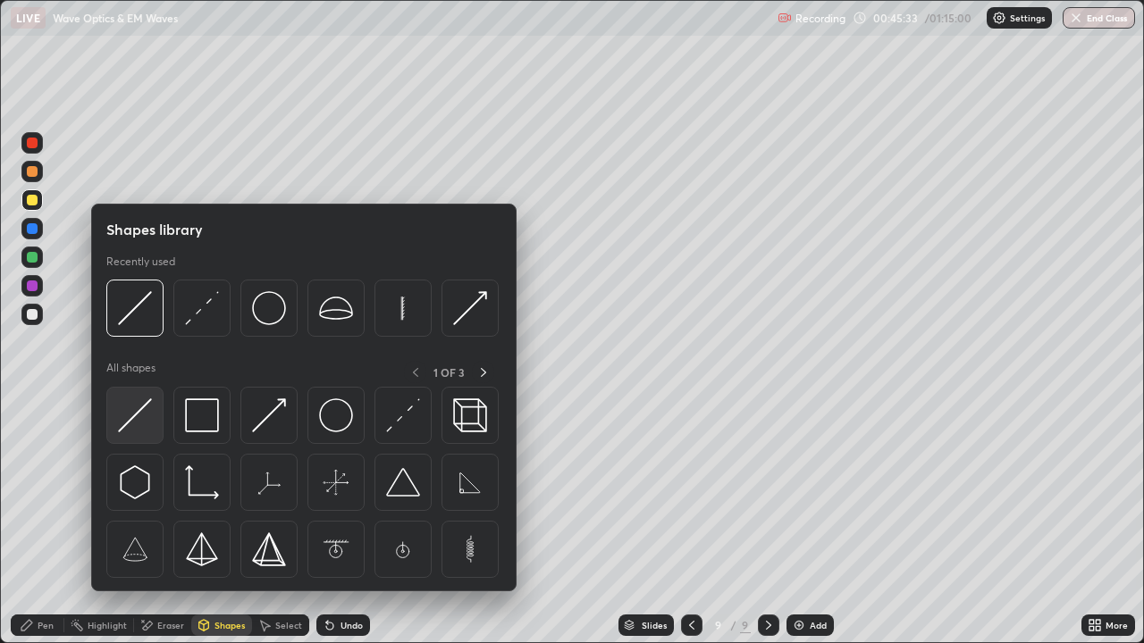
click at [136, 420] on img at bounding box center [135, 415] width 34 height 34
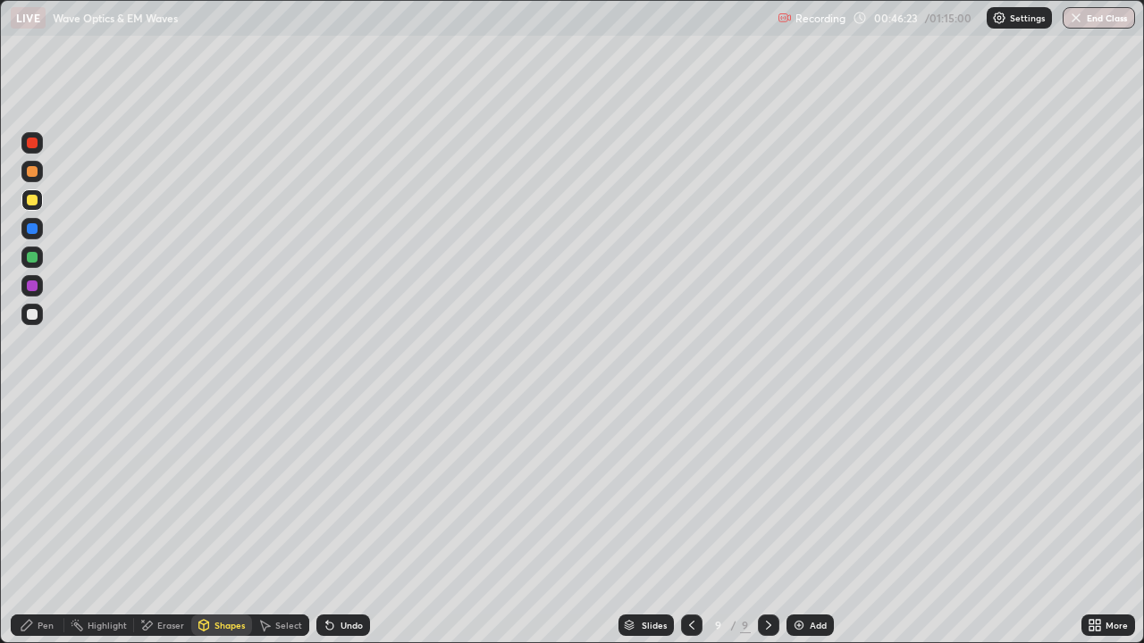
click at [37, 522] on div "Pen" at bounding box center [38, 625] width 54 height 21
click at [326, 522] on icon at bounding box center [329, 626] width 7 height 7
click at [33, 257] on div at bounding box center [32, 257] width 11 height 11
click at [31, 316] on div at bounding box center [32, 314] width 11 height 11
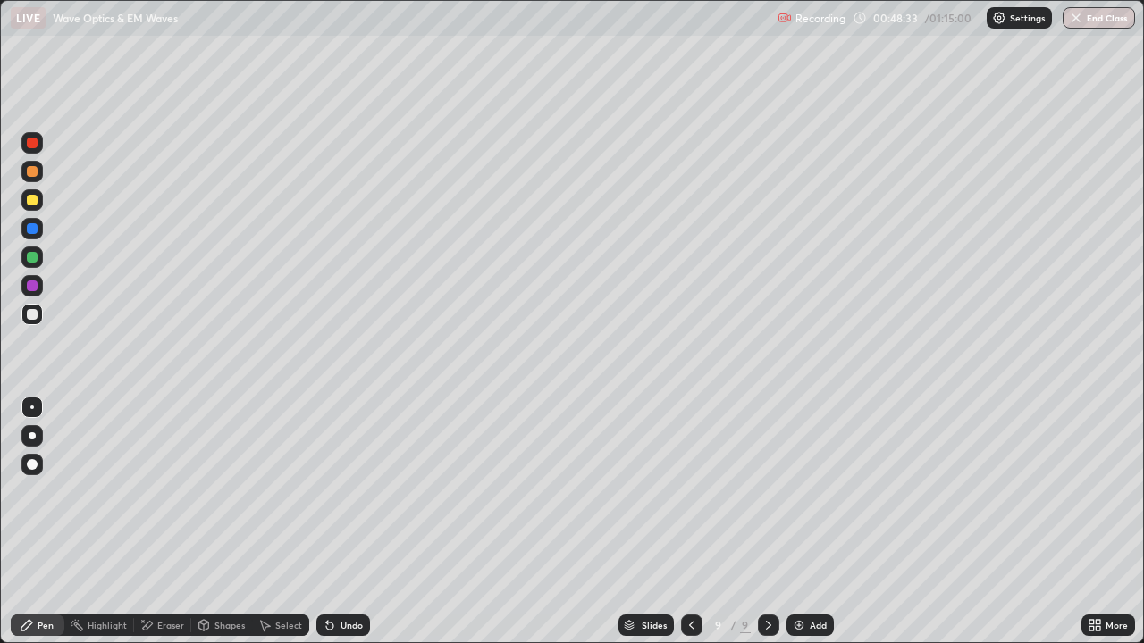
click at [35, 316] on div at bounding box center [32, 314] width 11 height 11
click at [37, 259] on div at bounding box center [32, 257] width 11 height 11
click at [281, 522] on div "Select" at bounding box center [280, 625] width 57 height 21
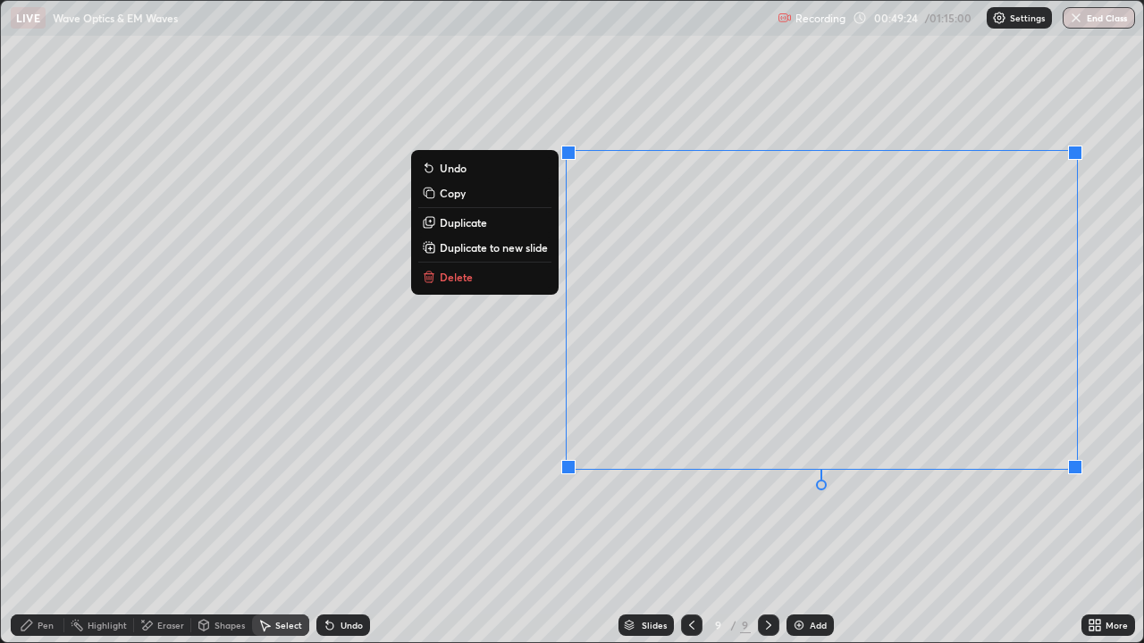
click at [522, 278] on button "Delete" at bounding box center [484, 276] width 133 height 21
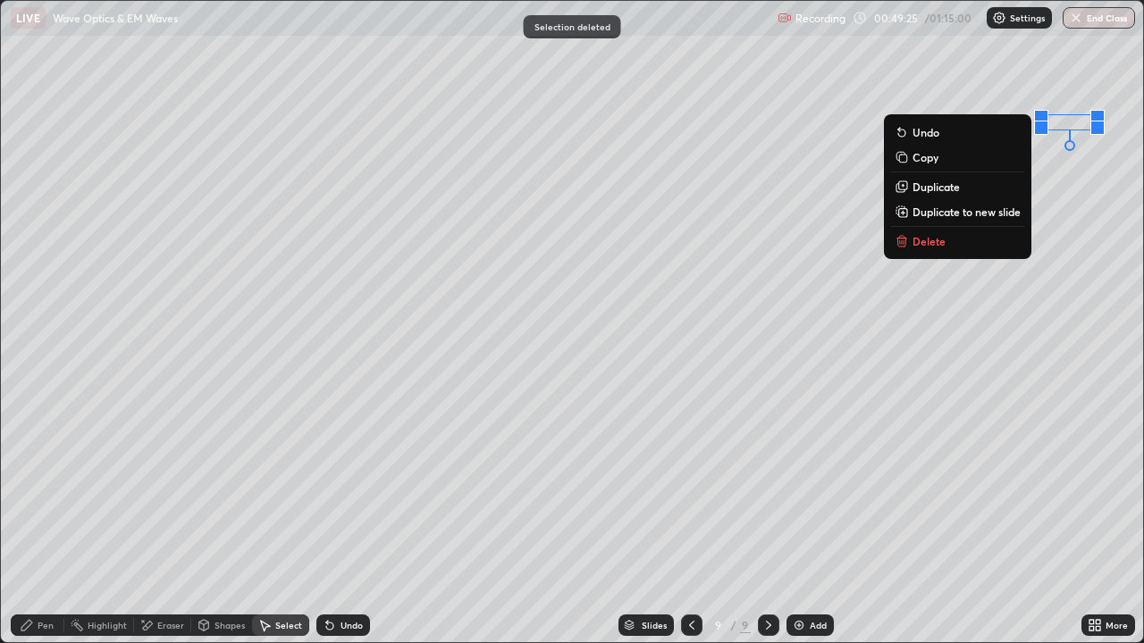
click at [933, 242] on p "Delete" at bounding box center [928, 241] width 33 height 14
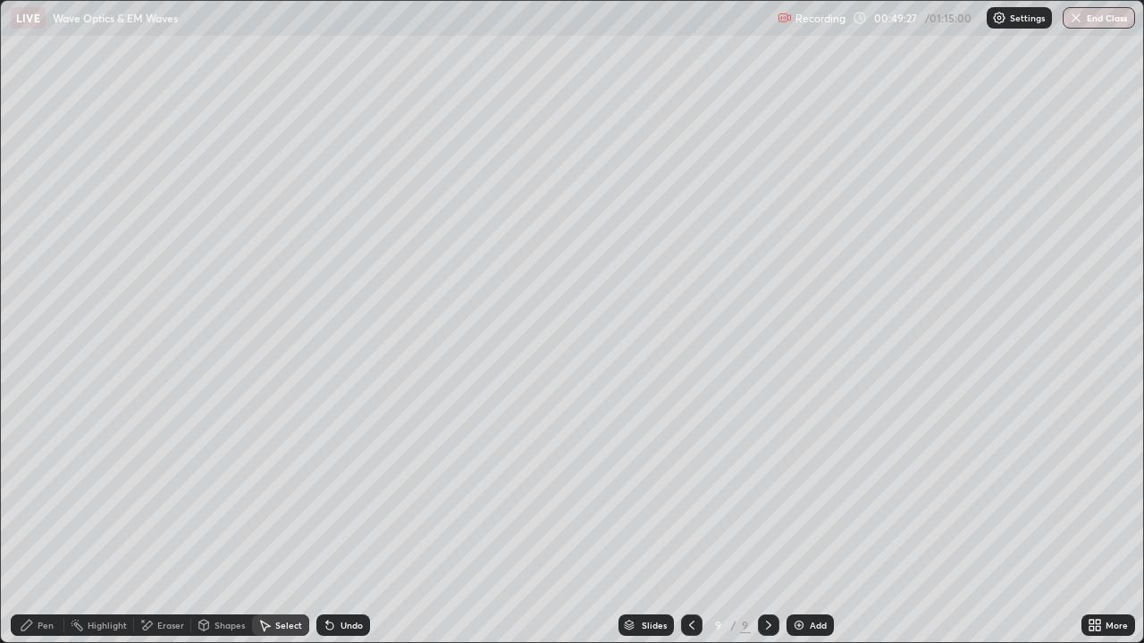
click at [47, 522] on div "Pen" at bounding box center [46, 625] width 16 height 9
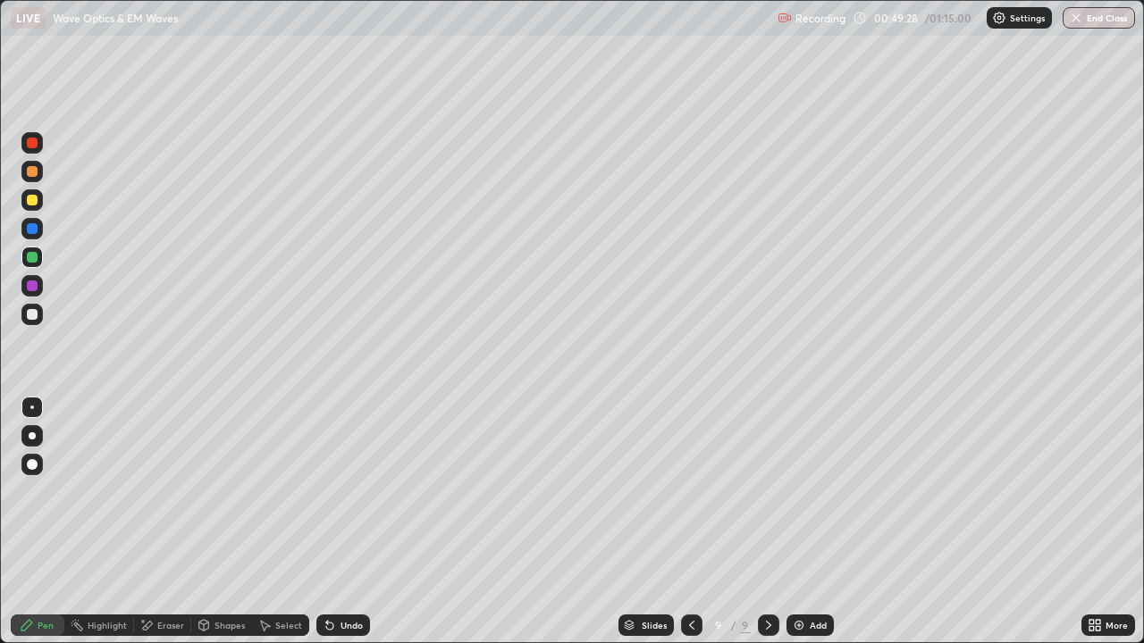
click at [33, 257] on div at bounding box center [32, 257] width 11 height 11
click at [39, 203] on div at bounding box center [31, 199] width 21 height 21
click at [349, 522] on div "Undo" at bounding box center [343, 625] width 54 height 21
click at [172, 522] on div "Eraser" at bounding box center [170, 625] width 27 height 9
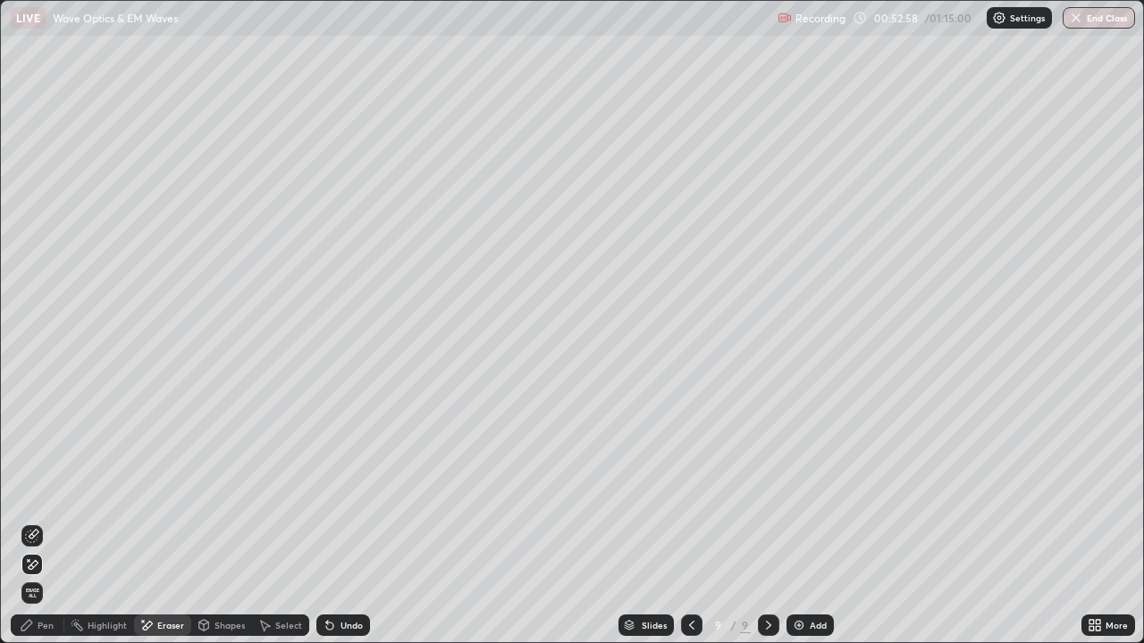
click at [353, 522] on div "Undo" at bounding box center [351, 625] width 22 height 9
click at [361, 522] on div "Undo" at bounding box center [343, 625] width 54 height 21
click at [362, 522] on div "Undo" at bounding box center [343, 625] width 54 height 21
click at [364, 522] on div "Undo" at bounding box center [343, 625] width 54 height 21
click at [363, 522] on div "Undo" at bounding box center [343, 625] width 54 height 21
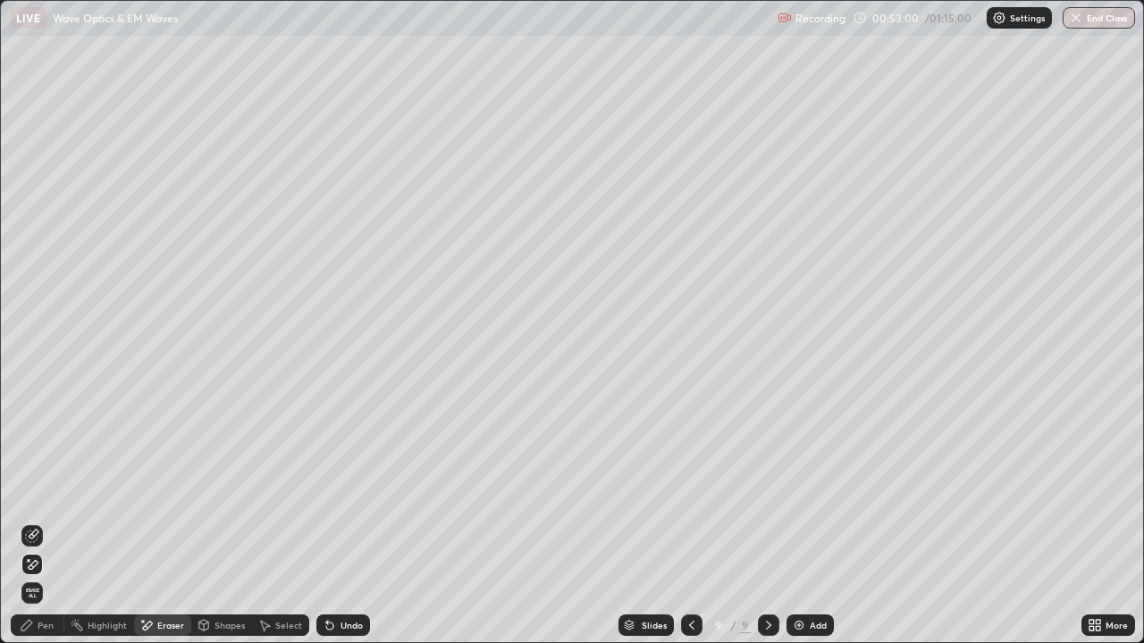
click at [363, 522] on div "Undo" at bounding box center [343, 625] width 54 height 21
click at [51, 522] on div "Pen" at bounding box center [38, 625] width 54 height 21
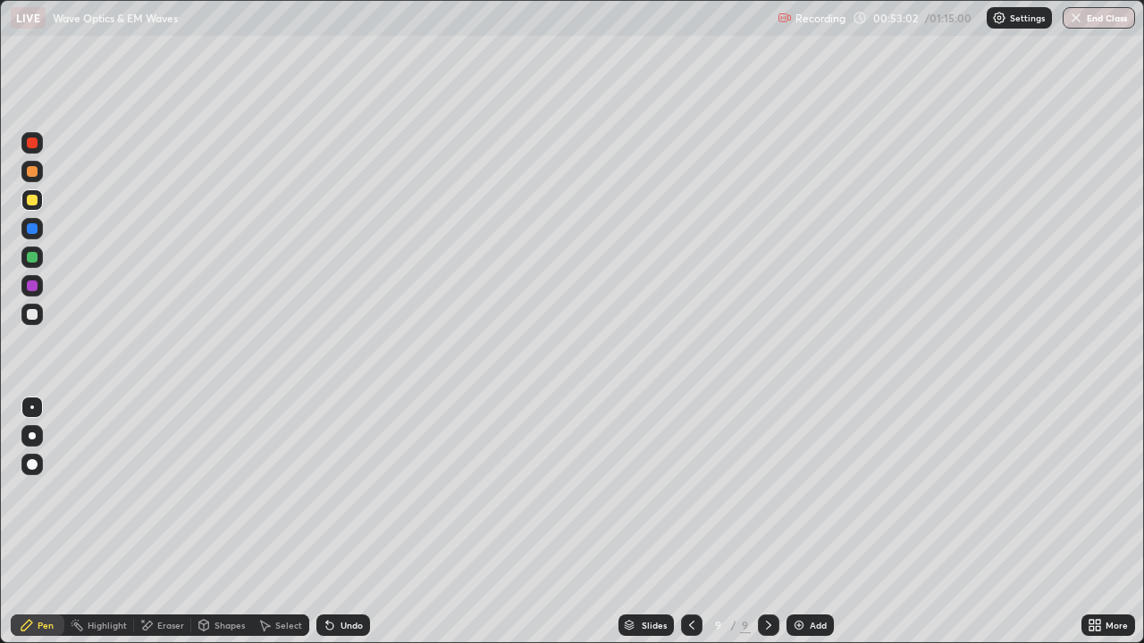
click at [35, 198] on div at bounding box center [32, 200] width 11 height 11
click at [814, 522] on div "Add" at bounding box center [818, 625] width 17 height 9
click at [32, 436] on div at bounding box center [32, 435] width 7 height 7
click at [347, 522] on div "Undo" at bounding box center [351, 625] width 22 height 9
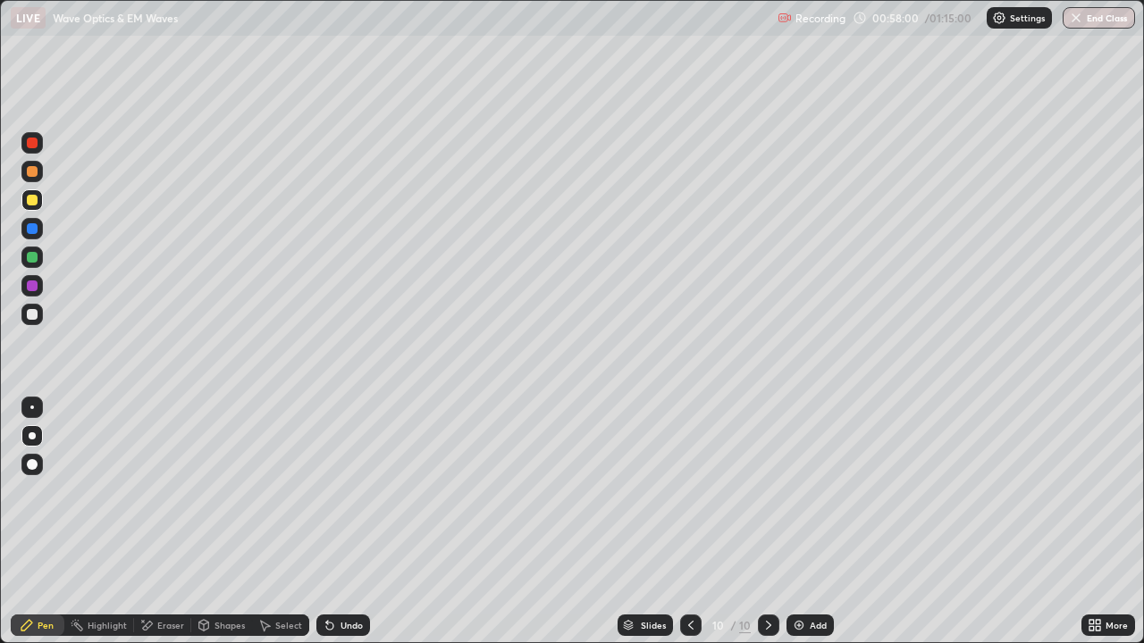
click at [33, 312] on div at bounding box center [32, 314] width 11 height 11
click at [32, 407] on div at bounding box center [32, 408] width 4 height 4
click at [31, 286] on div at bounding box center [32, 286] width 11 height 11
click at [336, 522] on div "Undo" at bounding box center [343, 625] width 54 height 21
click at [32, 258] on div at bounding box center [32, 257] width 11 height 11
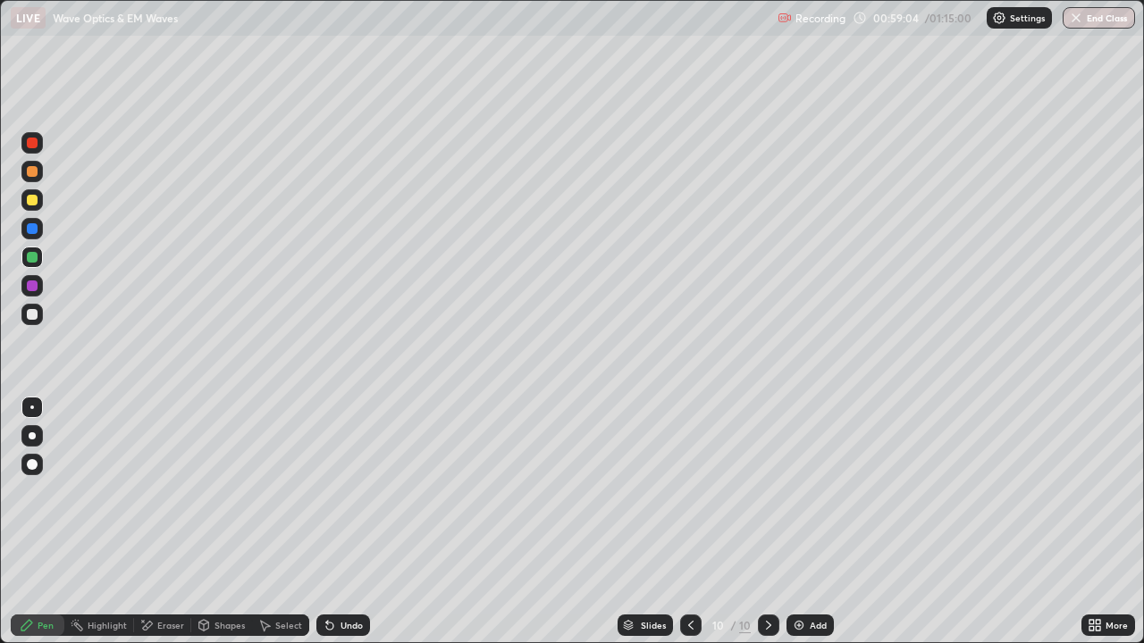
click at [36, 466] on div at bounding box center [32, 464] width 11 height 11
click at [155, 522] on div "Eraser" at bounding box center [162, 625] width 57 height 21
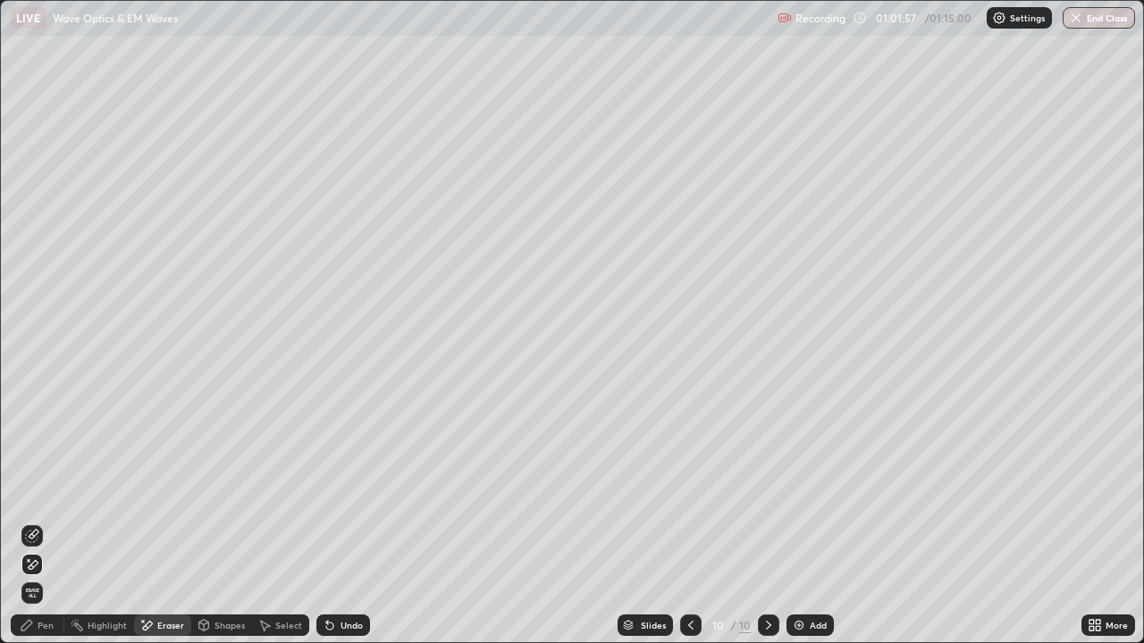
click at [35, 522] on div "Pen" at bounding box center [38, 625] width 54 height 21
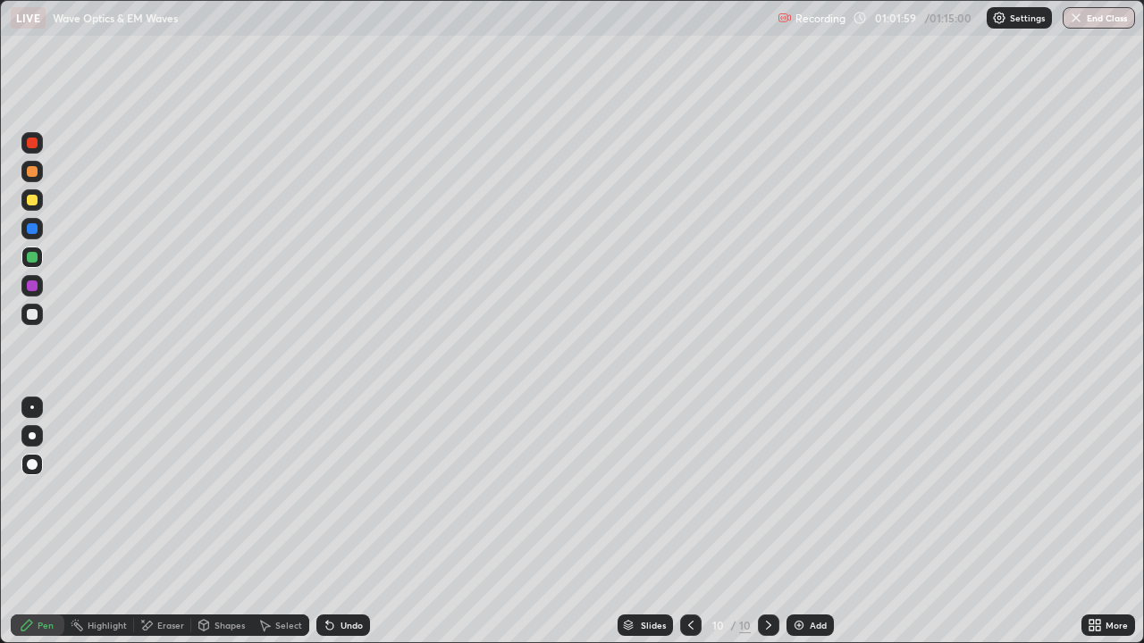
click at [28, 229] on div at bounding box center [32, 228] width 11 height 11
click at [163, 522] on div "Eraser" at bounding box center [162, 625] width 57 height 21
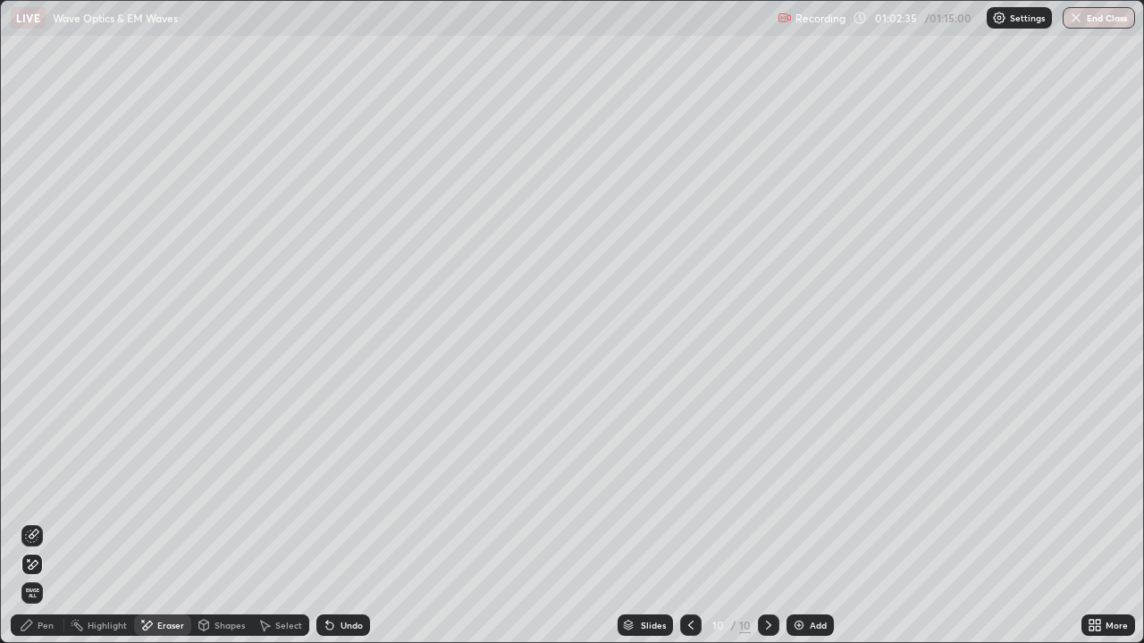
click at [34, 522] on icon at bounding box center [32, 536] width 14 height 14
click at [43, 522] on div "Pen" at bounding box center [38, 625] width 54 height 21
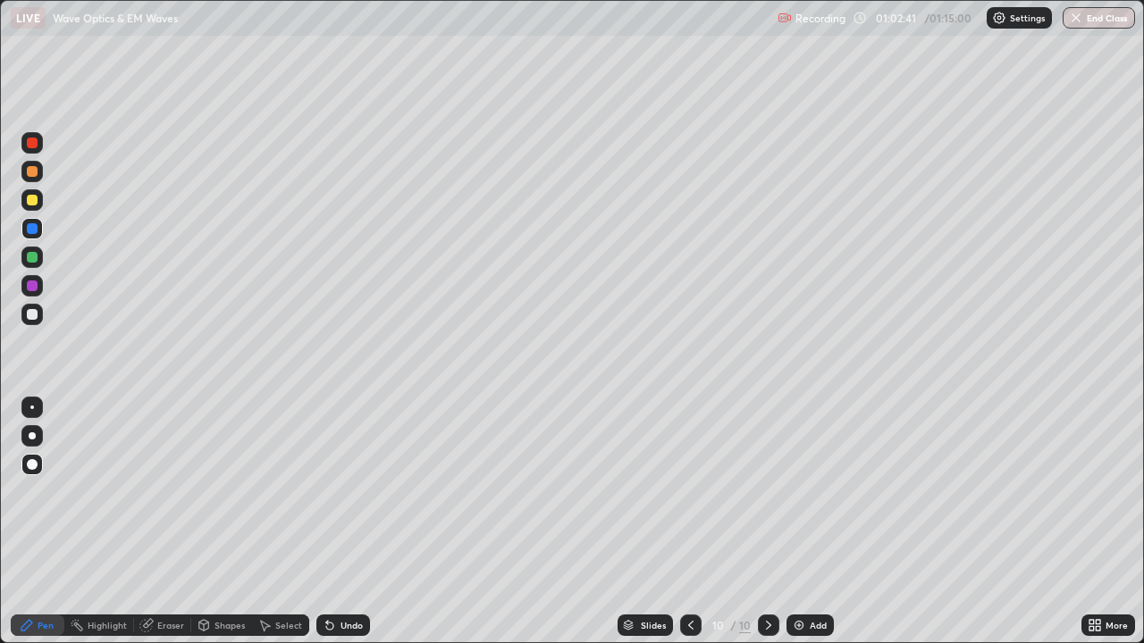
click at [32, 318] on div at bounding box center [32, 314] width 11 height 11
click at [32, 315] on div at bounding box center [32, 314] width 11 height 11
click at [33, 318] on div at bounding box center [32, 314] width 11 height 11
click at [32, 407] on div at bounding box center [32, 408] width 4 height 4
click at [32, 286] on div at bounding box center [32, 286] width 11 height 11
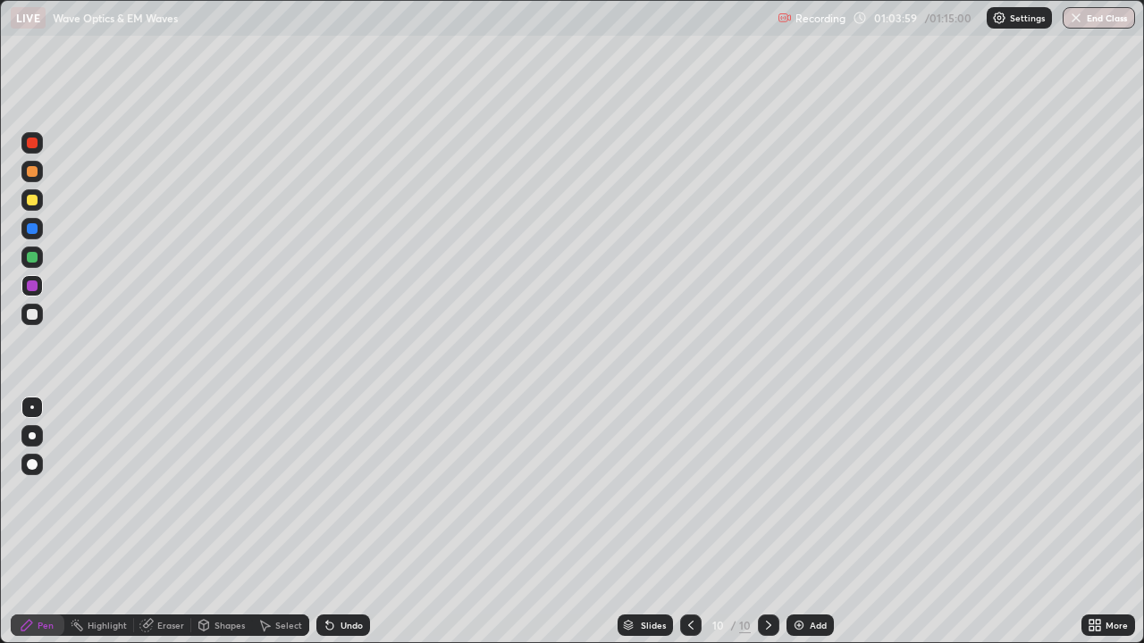
click at [31, 198] on div at bounding box center [32, 200] width 11 height 11
click at [33, 398] on div at bounding box center [31, 407] width 21 height 21
click at [342, 522] on div "Undo" at bounding box center [343, 625] width 54 height 21
click at [32, 315] on div at bounding box center [32, 314] width 11 height 11
click at [169, 522] on div "Eraser" at bounding box center [162, 625] width 57 height 21
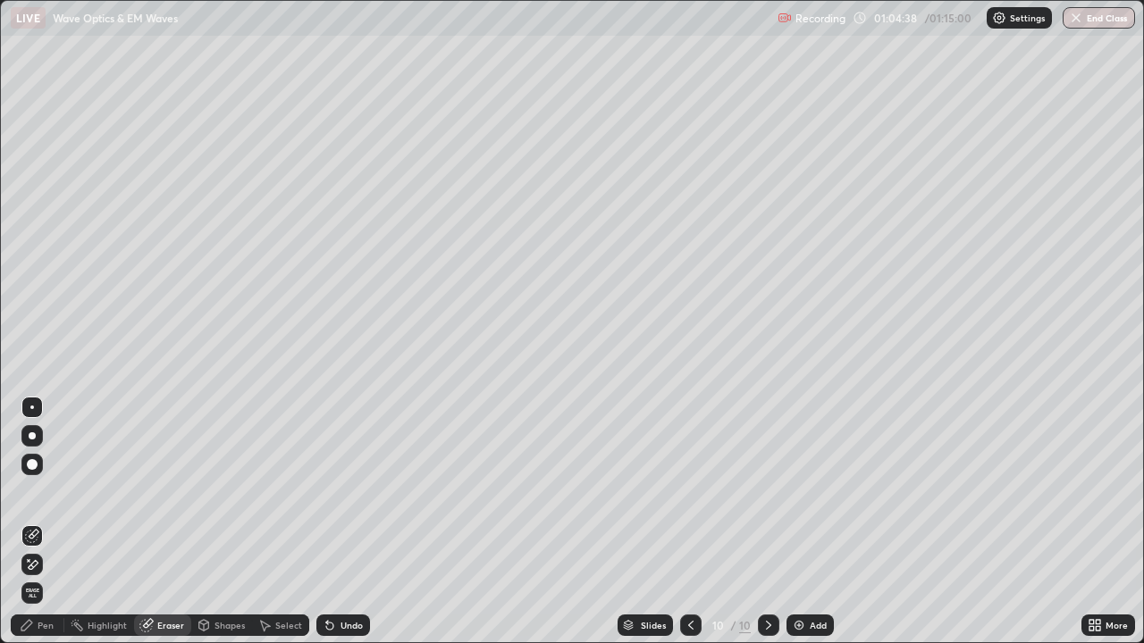
click at [29, 522] on icon at bounding box center [29, 560] width 2 height 2
click at [37, 522] on div "Pen" at bounding box center [38, 625] width 54 height 21
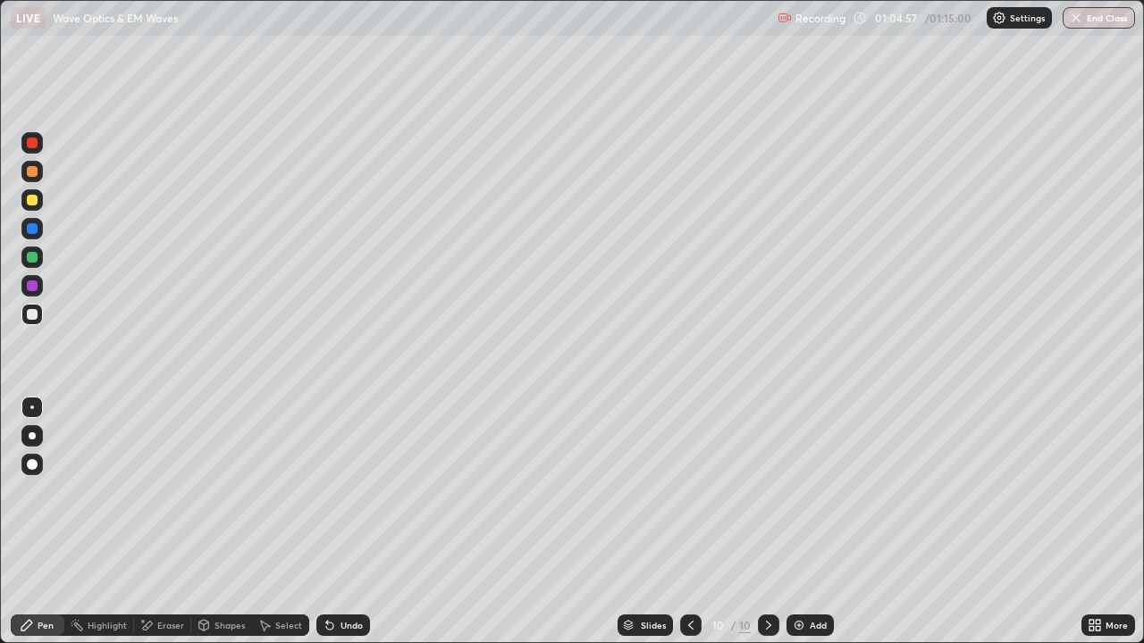
click at [29, 208] on div at bounding box center [31, 199] width 21 height 21
click at [341, 522] on div "Undo" at bounding box center [343, 625] width 54 height 21
click at [31, 319] on div at bounding box center [32, 314] width 11 height 11
click at [27, 193] on div at bounding box center [31, 199] width 21 height 21
click at [35, 315] on div at bounding box center [32, 314] width 11 height 11
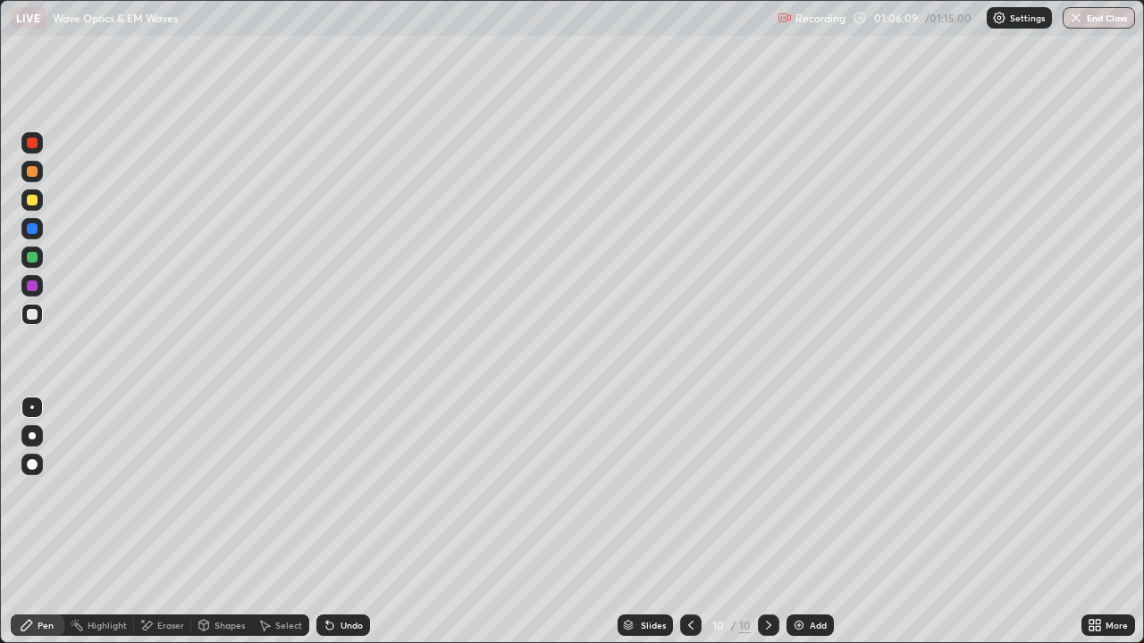
click at [326, 522] on icon at bounding box center [327, 622] width 2 height 2
click at [1088, 20] on button "End Class" at bounding box center [1099, 17] width 71 height 21
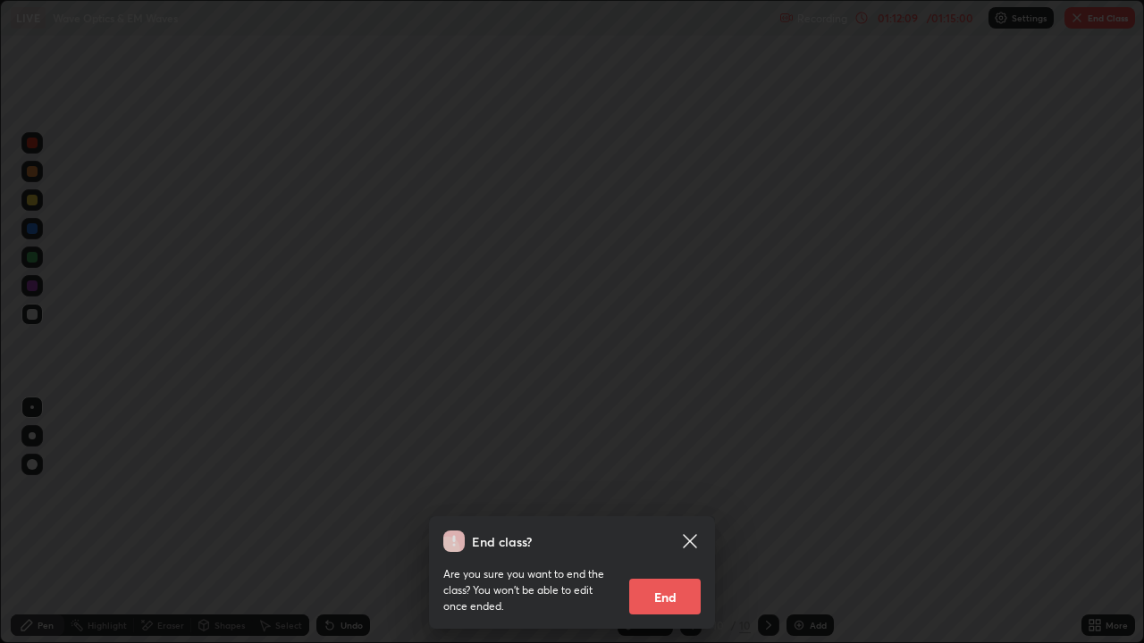
click at [676, 522] on button "End" at bounding box center [664, 597] width 71 height 36
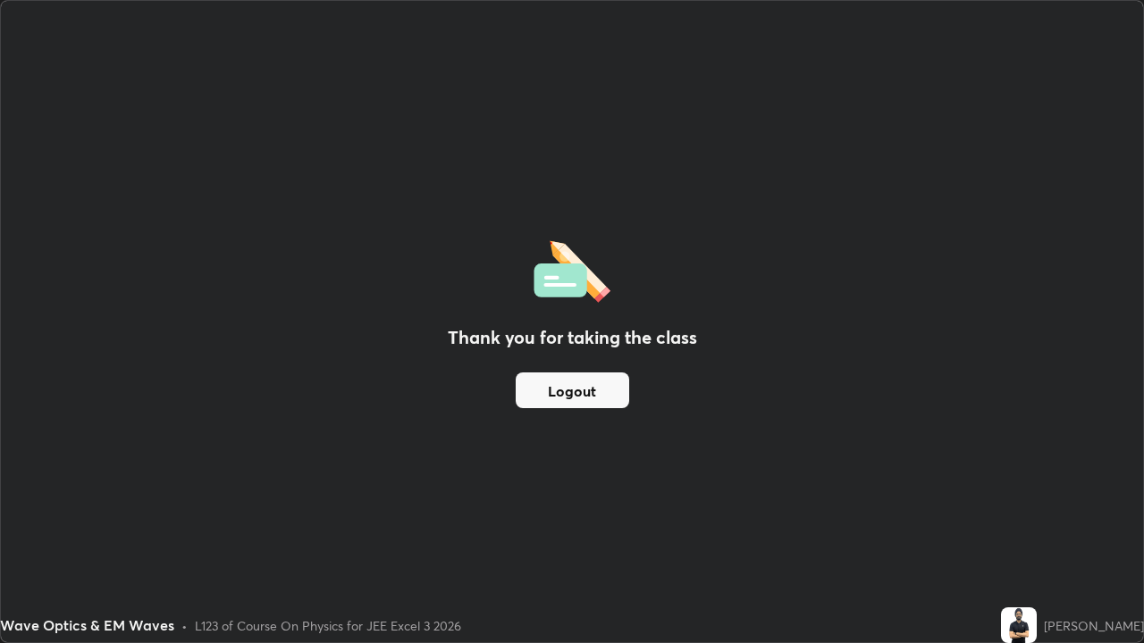
click at [579, 391] on button "Logout" at bounding box center [572, 391] width 113 height 36
